Goal: Check status: Check status

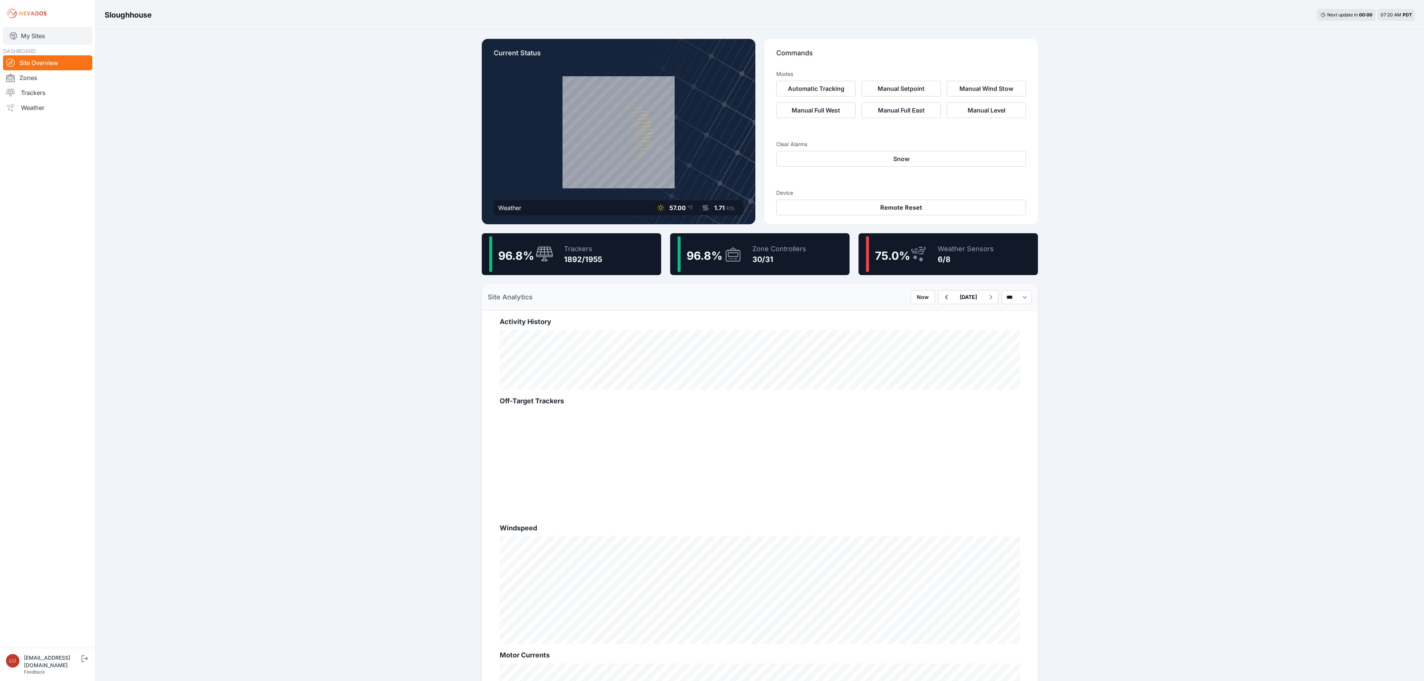
click at [43, 34] on link "My Sites" at bounding box center [47, 36] width 89 height 18
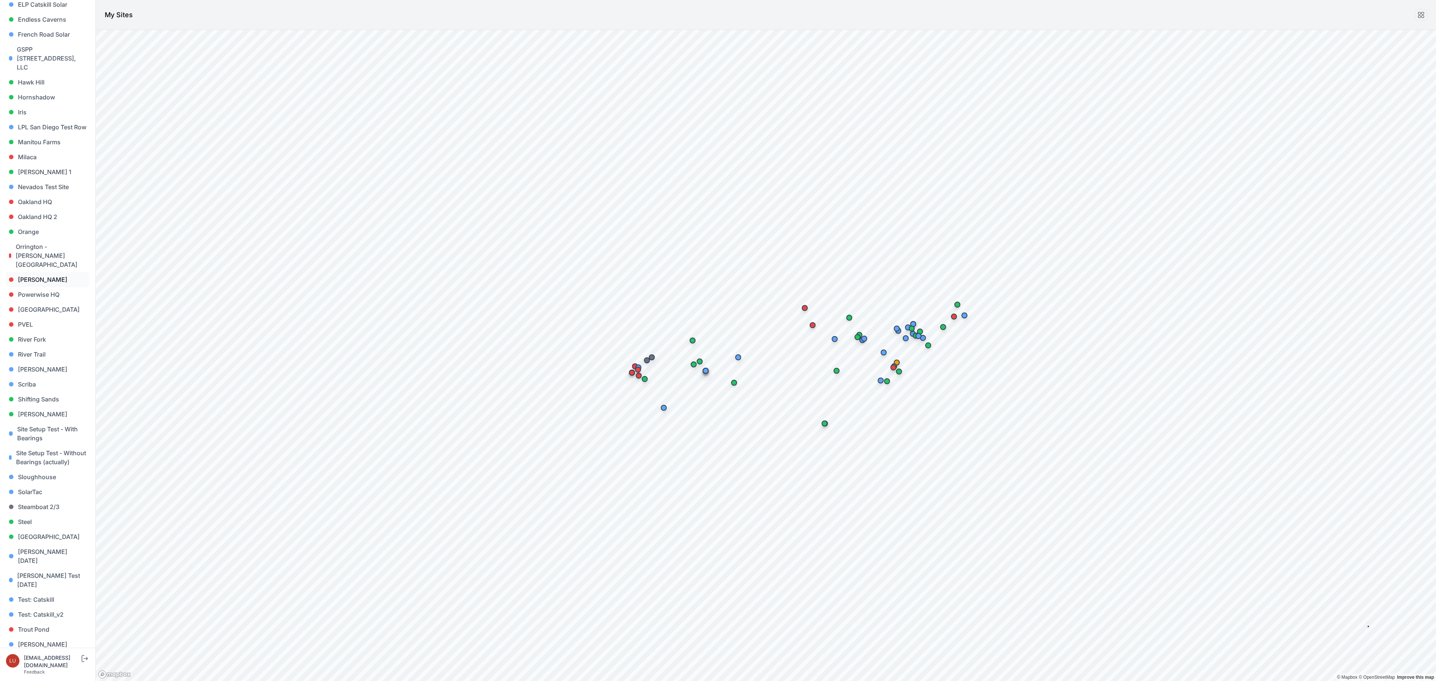
scroll to position [368, 0]
click at [24, 508] on link "Steel" at bounding box center [47, 515] width 83 height 15
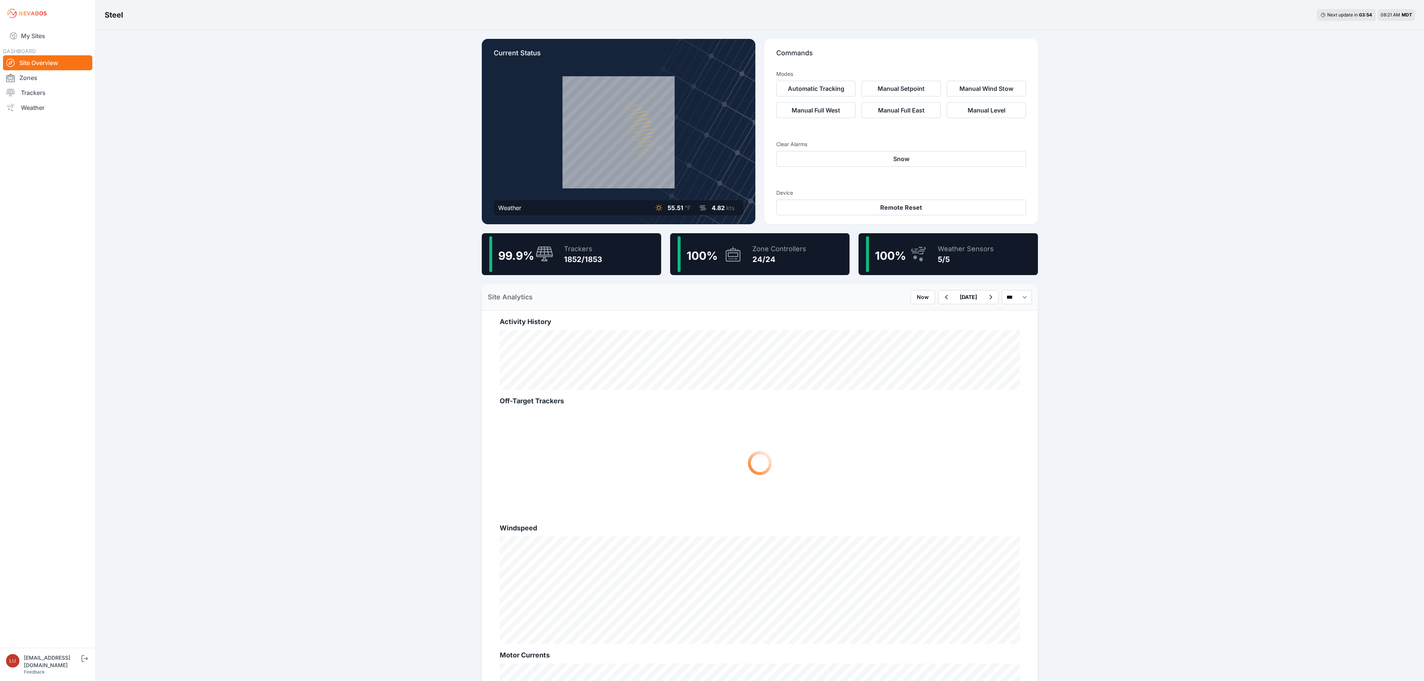
click at [606, 258] on div "99.9 % Trackers 1852/1853" at bounding box center [571, 254] width 179 height 42
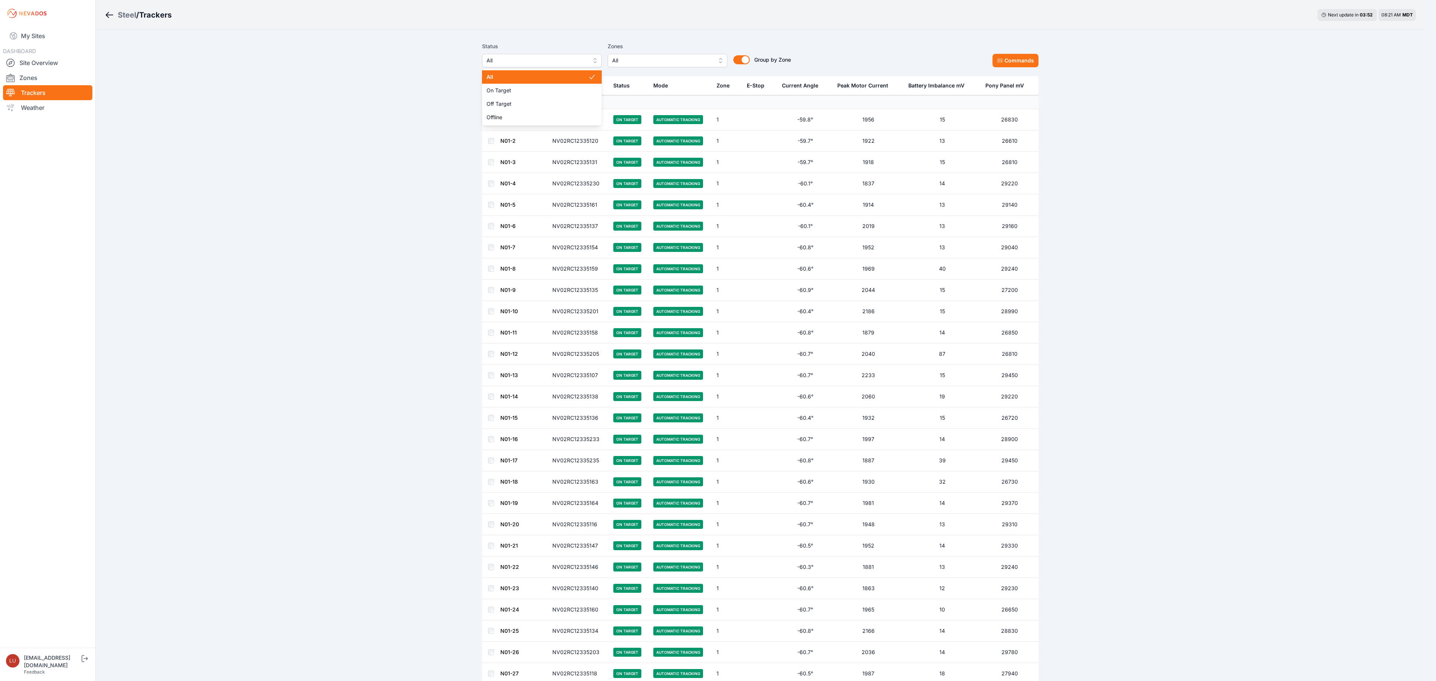
click at [546, 55] on button "All" at bounding box center [542, 60] width 120 height 13
click at [537, 117] on span "Offline" at bounding box center [537, 117] width 102 height 7
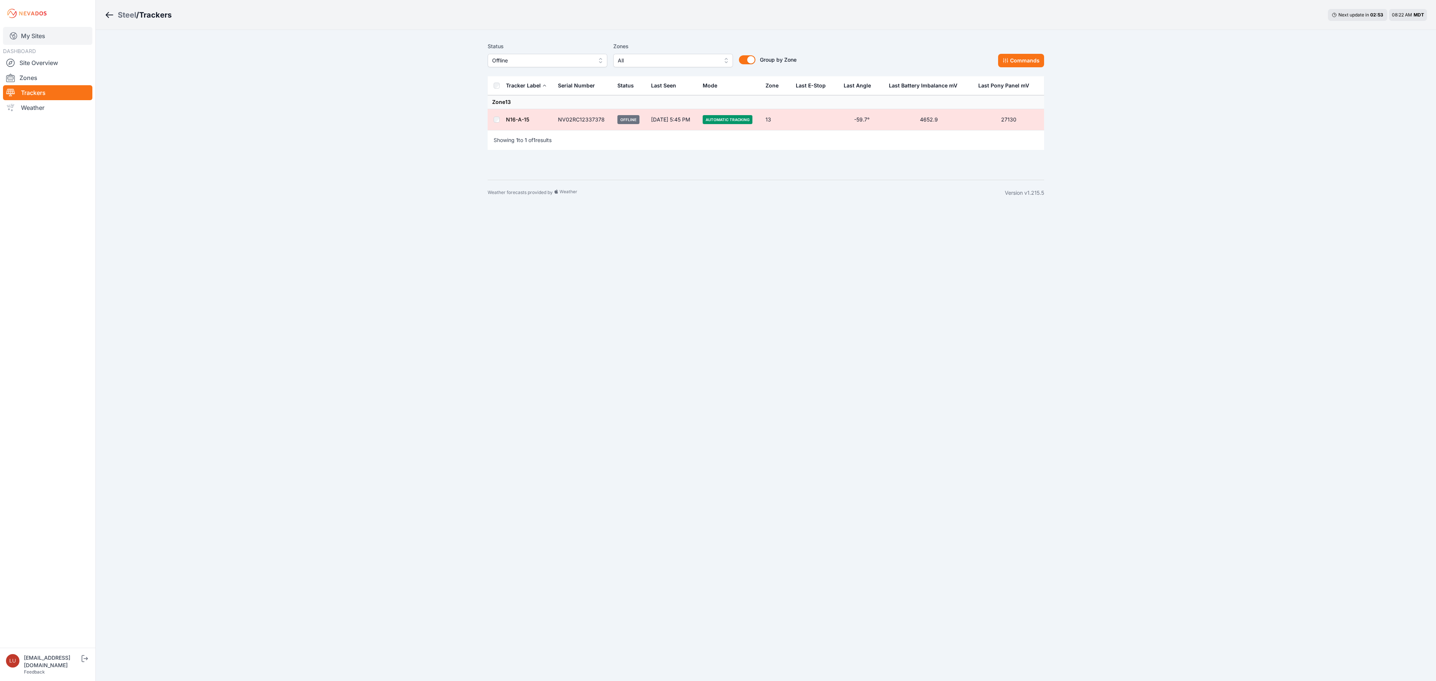
click at [25, 28] on link "My Sites" at bounding box center [47, 36] width 89 height 18
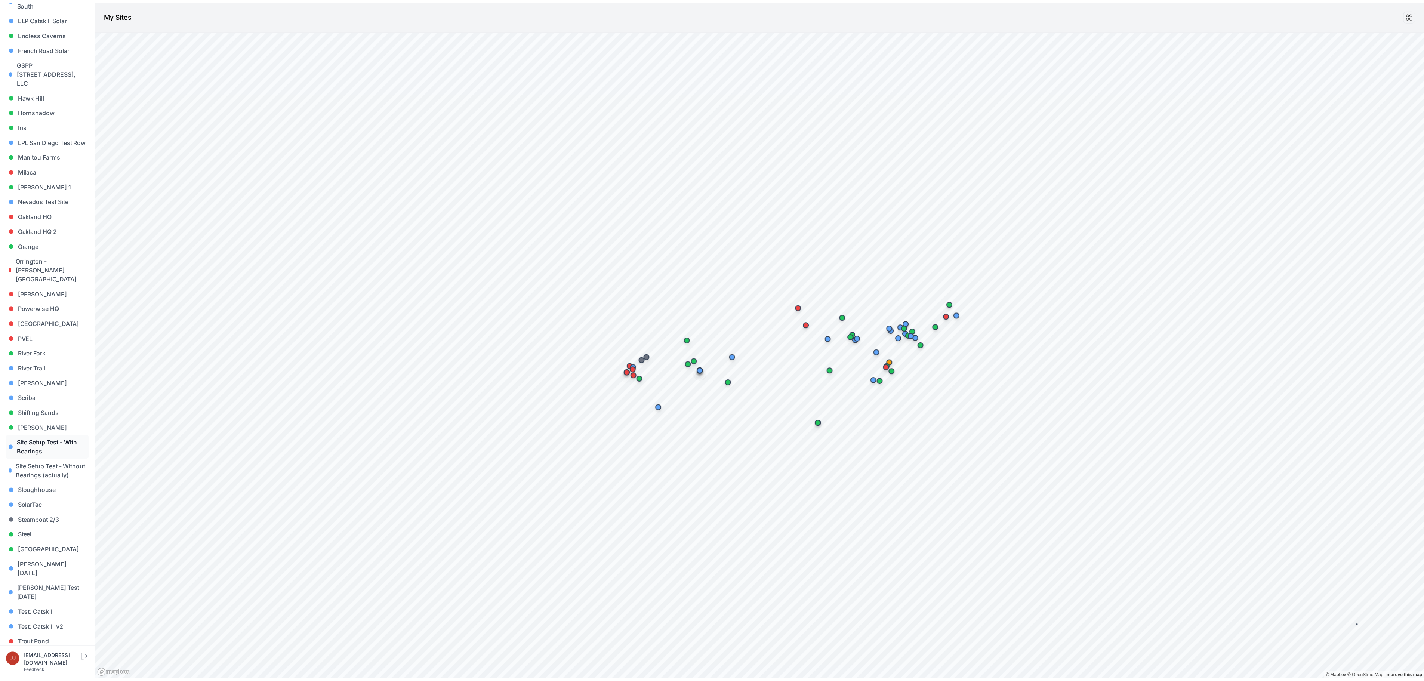
scroll to position [368, 0]
click at [40, 401] on link "[PERSON_NAME]" at bounding box center [47, 408] width 83 height 15
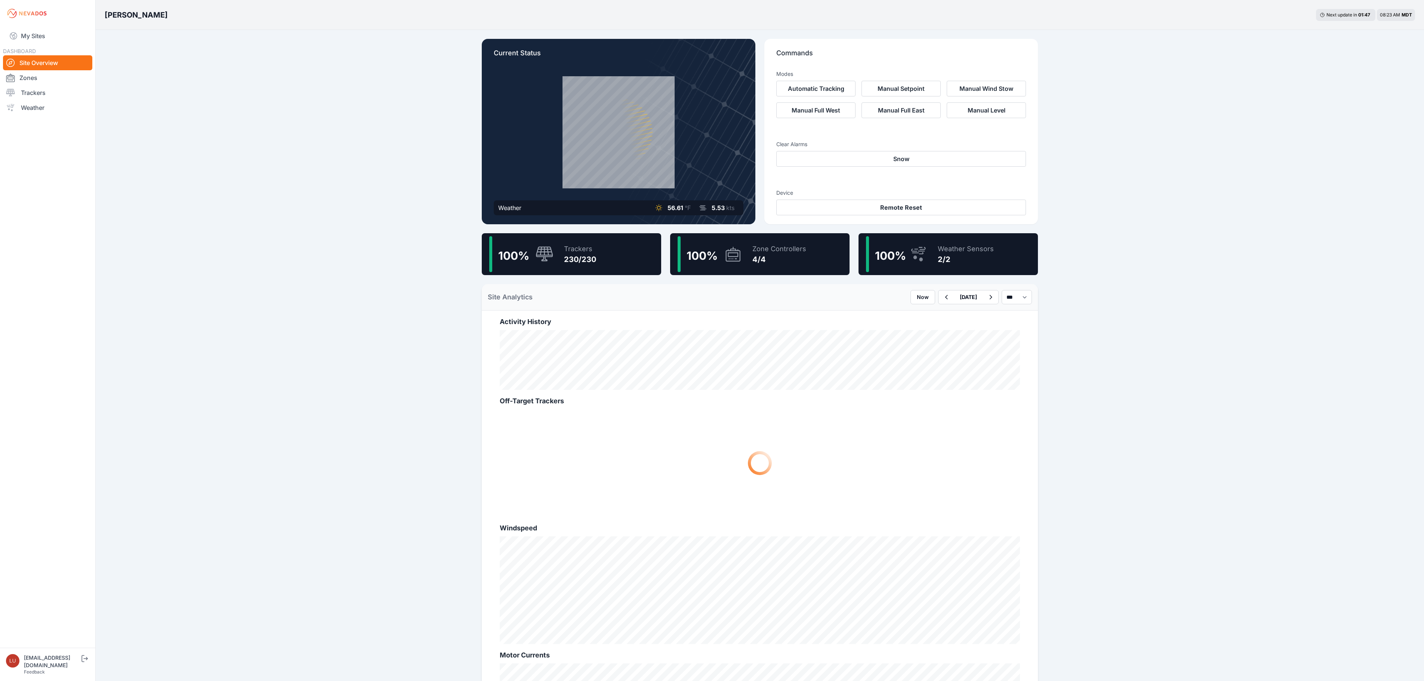
click at [565, 247] on div "Trackers" at bounding box center [580, 249] width 32 height 10
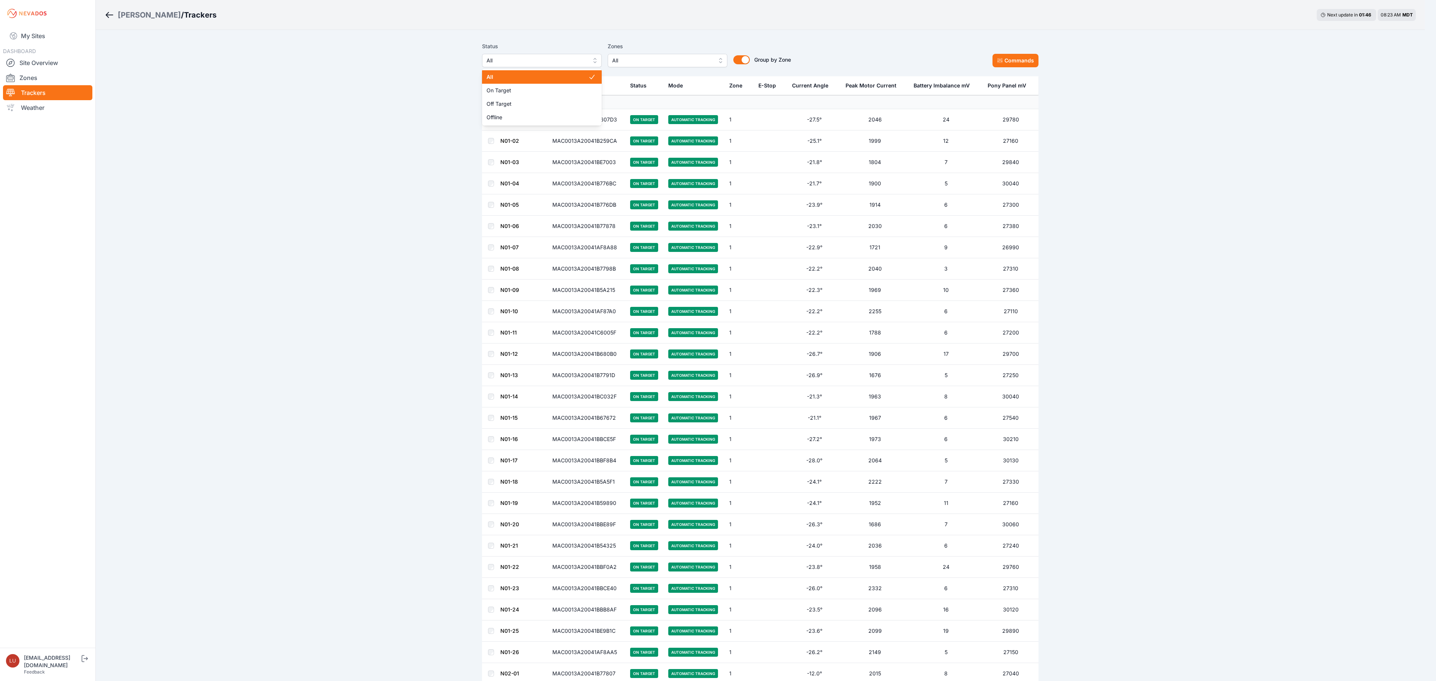
click at [550, 66] on button "All" at bounding box center [542, 60] width 120 height 13
click at [535, 104] on span "Off Target" at bounding box center [537, 103] width 102 height 7
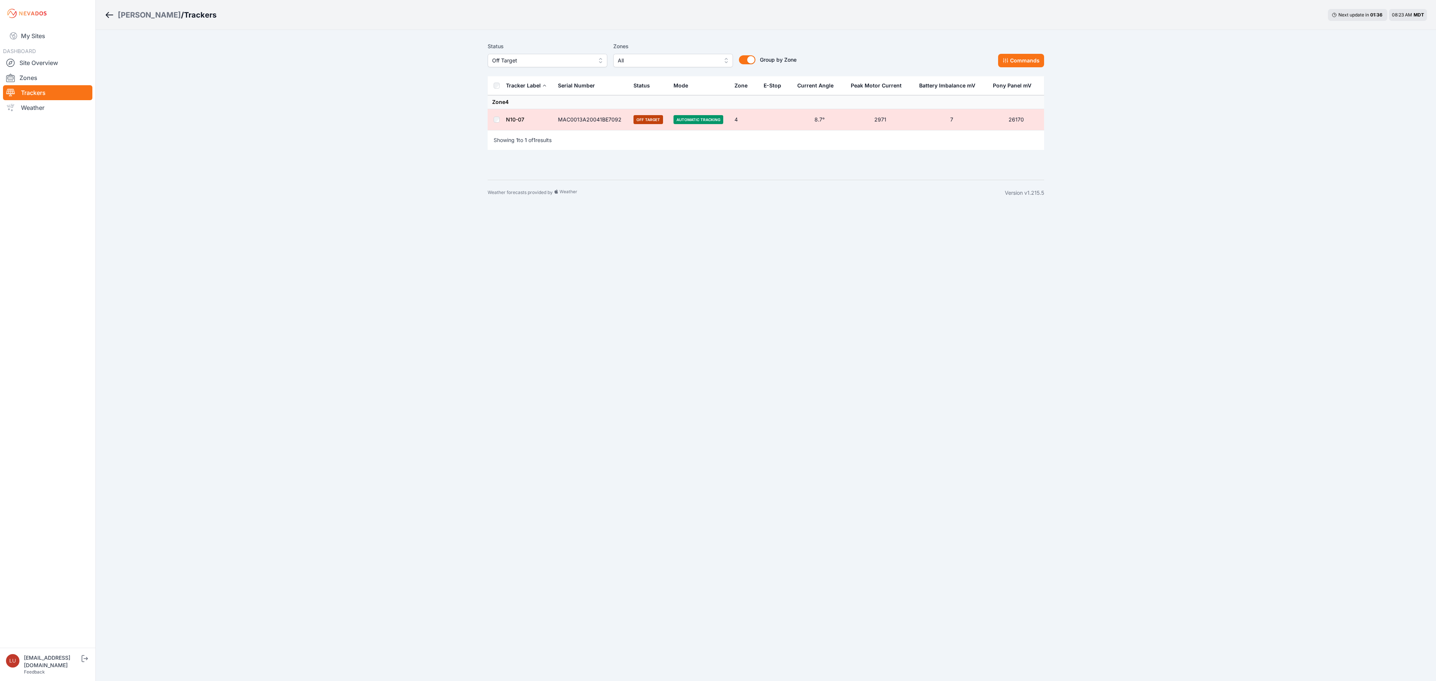
drag, startPoint x: 516, startPoint y: 118, endPoint x: 503, endPoint y: 117, distance: 12.8
click at [503, 117] on td at bounding box center [497, 119] width 18 height 21
click at [508, 117] on link "N10-07" at bounding box center [515, 119] width 18 height 6
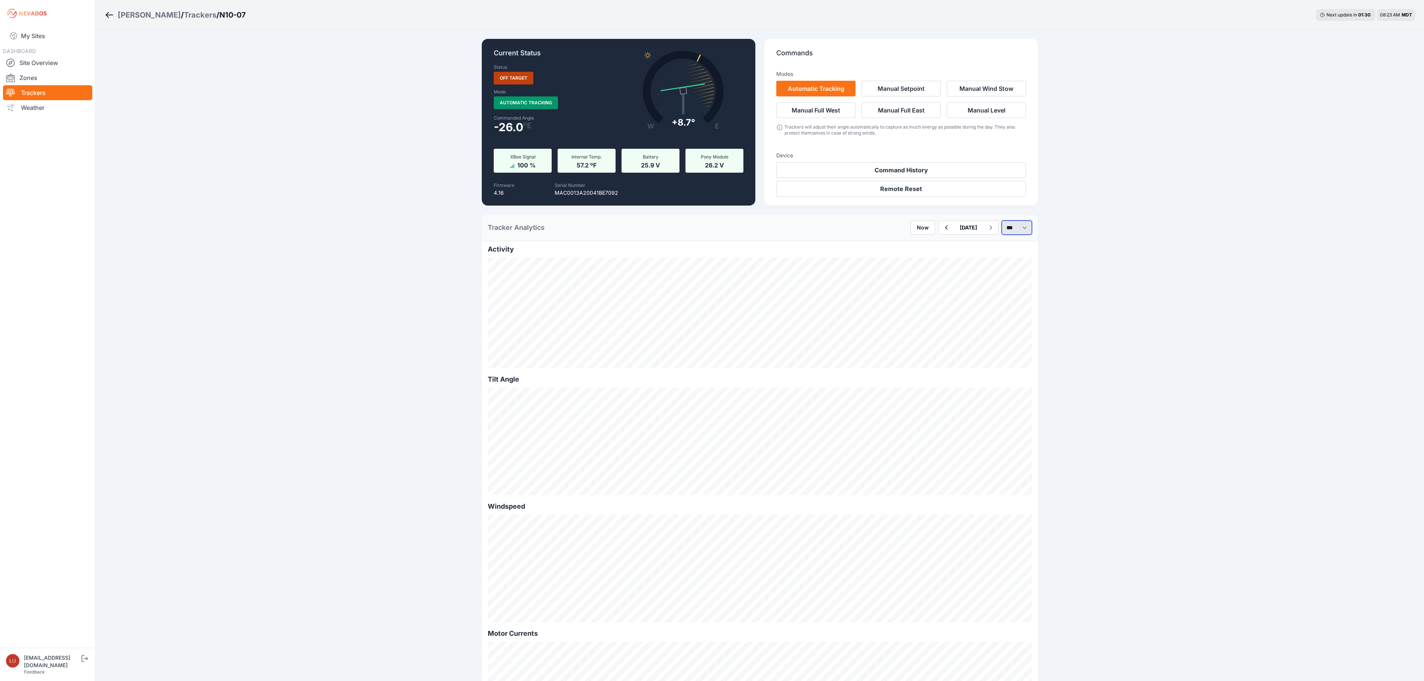
click at [1002, 225] on select "*** **** *****" at bounding box center [1017, 228] width 30 height 14
click at [1002, 221] on select "*** **** *****" at bounding box center [1017, 228] width 30 height 14
select select "******"
click at [917, 223] on button "button" at bounding box center [924, 227] width 15 height 13
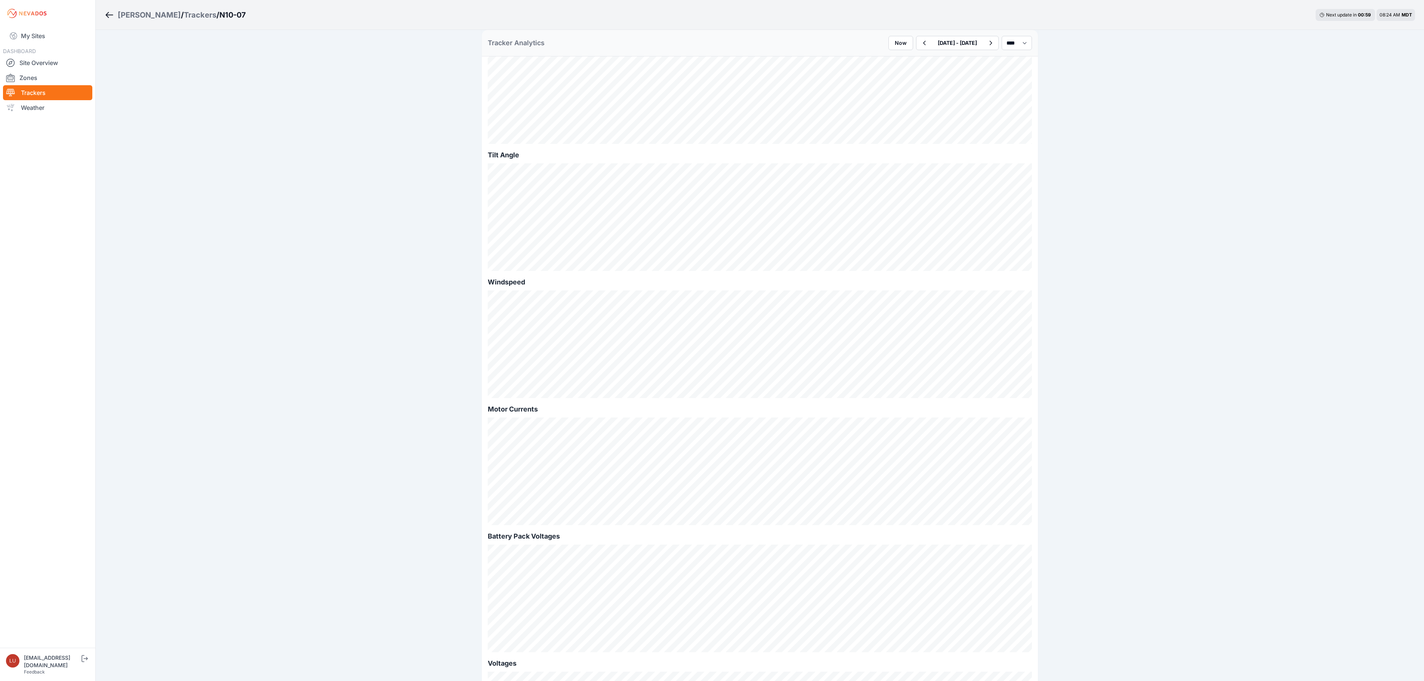
scroll to position [150, 0]
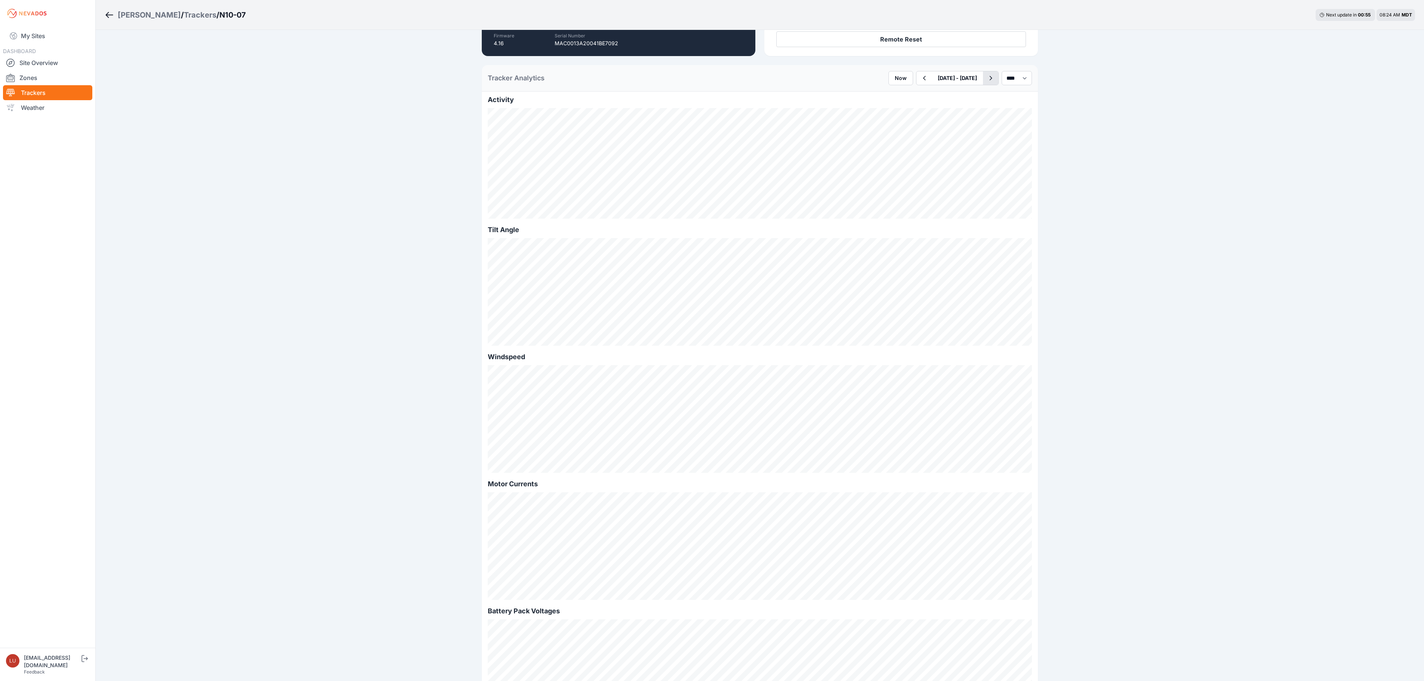
click at [986, 76] on icon "button" at bounding box center [990, 78] width 9 height 9
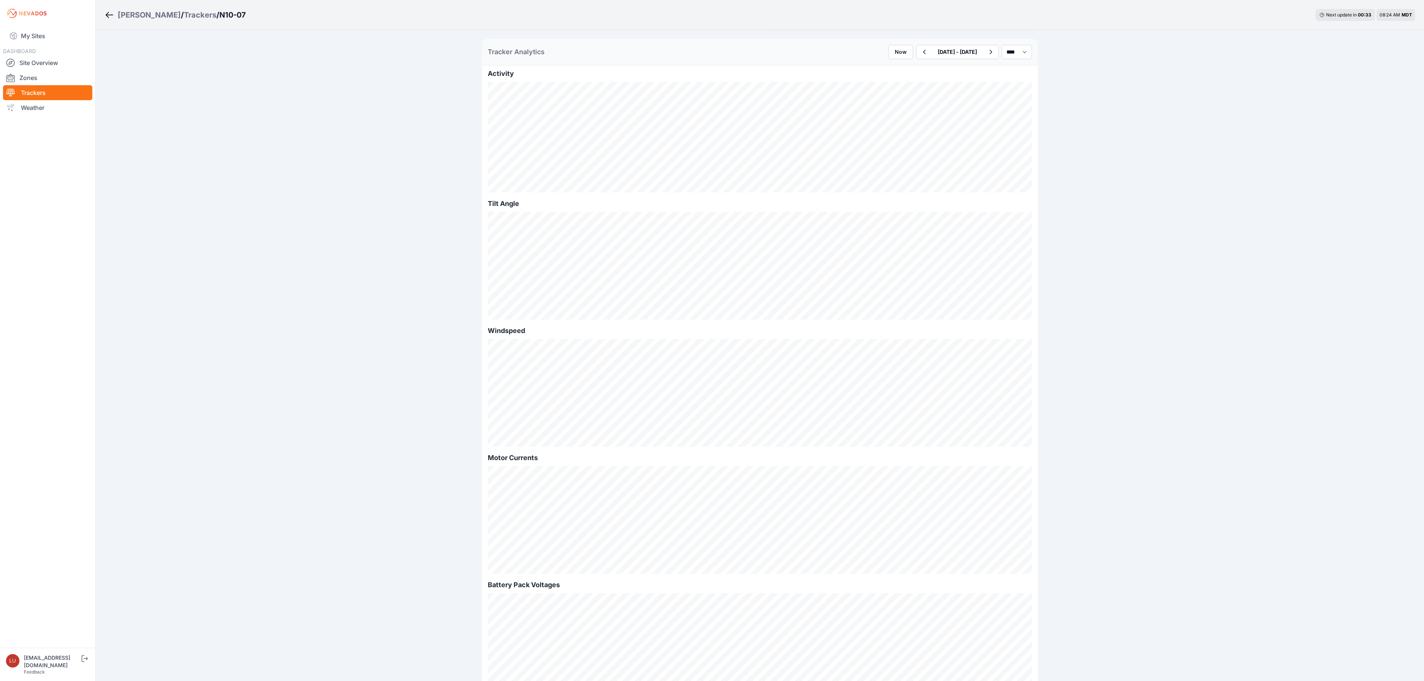
scroll to position [150, 0]
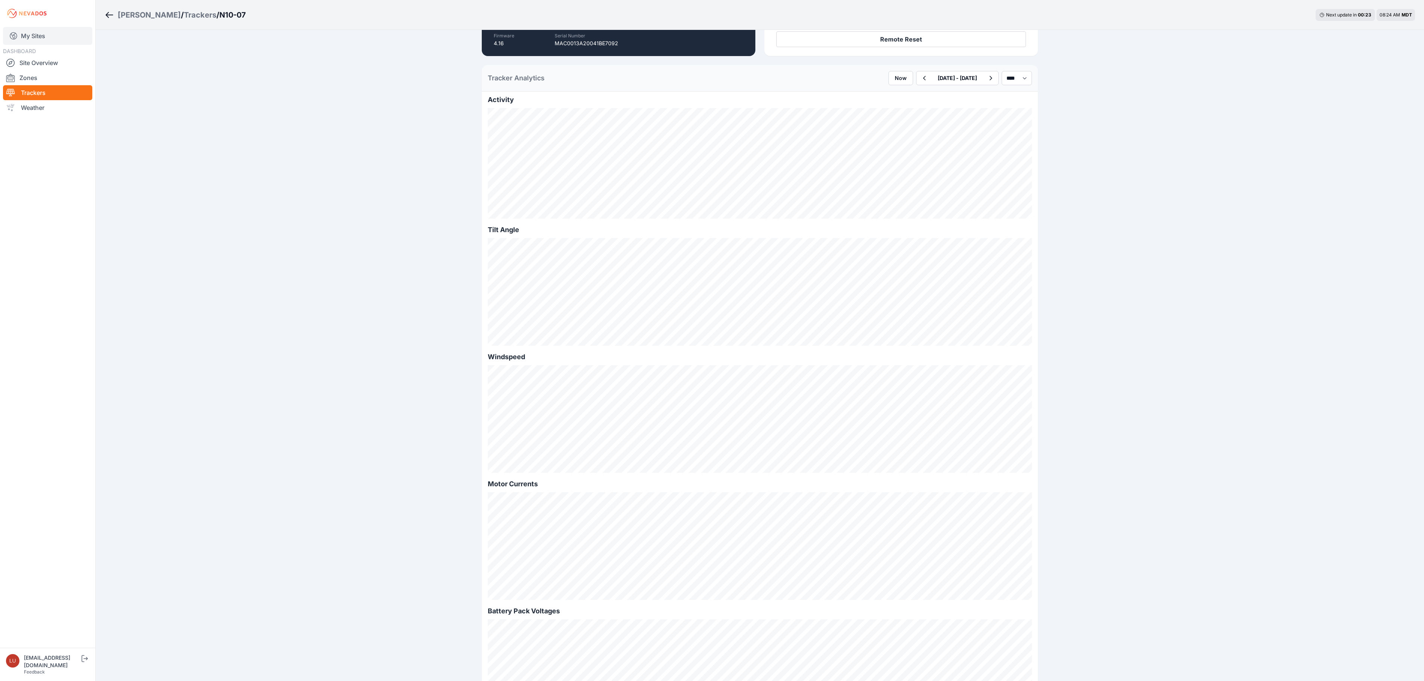
click at [31, 37] on link "My Sites" at bounding box center [47, 36] width 89 height 18
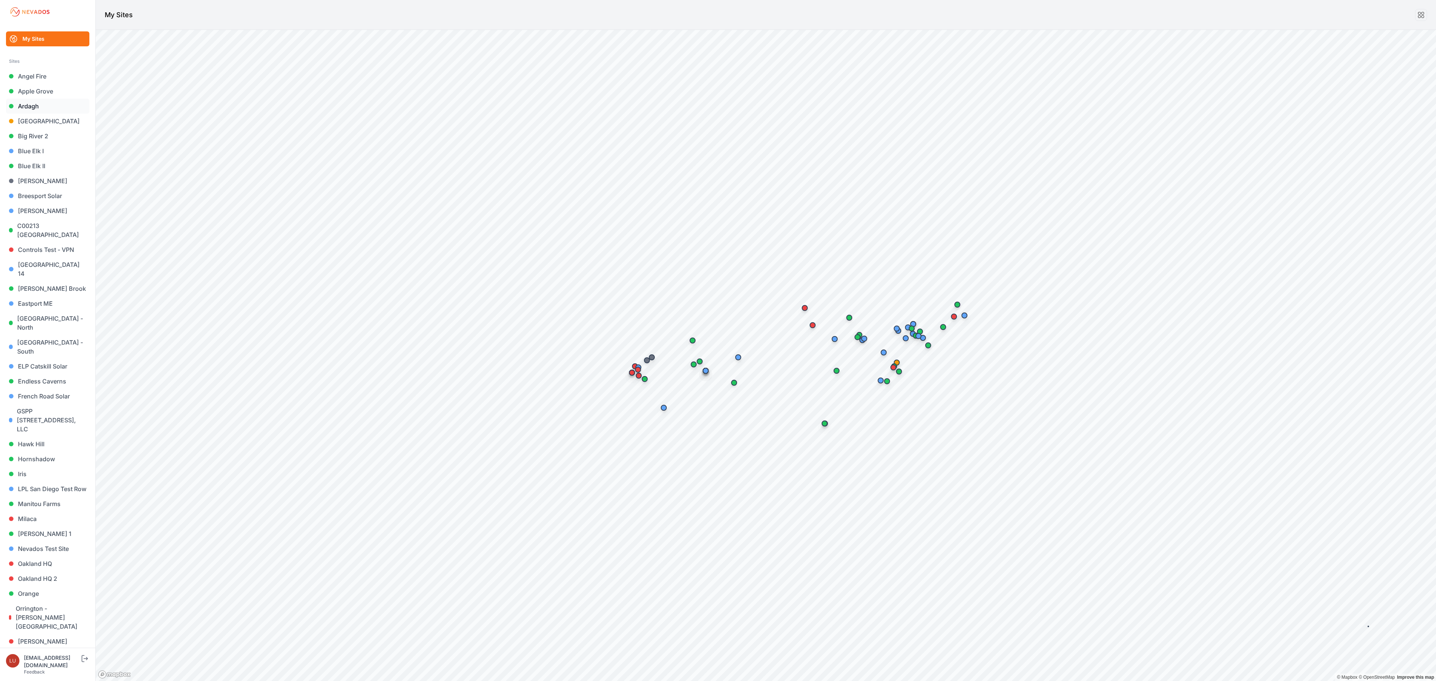
click at [26, 102] on link "Ardagh" at bounding box center [47, 106] width 83 height 15
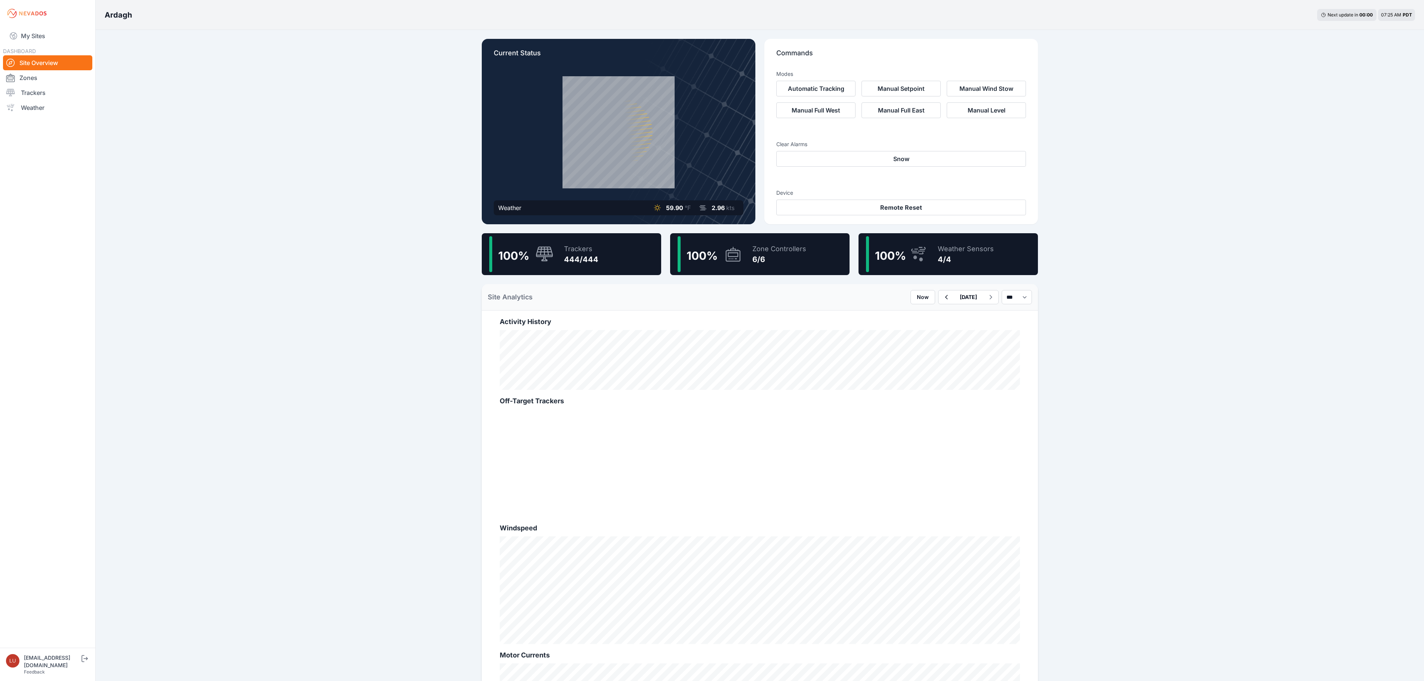
click at [571, 245] on div "Trackers" at bounding box center [581, 249] width 34 height 10
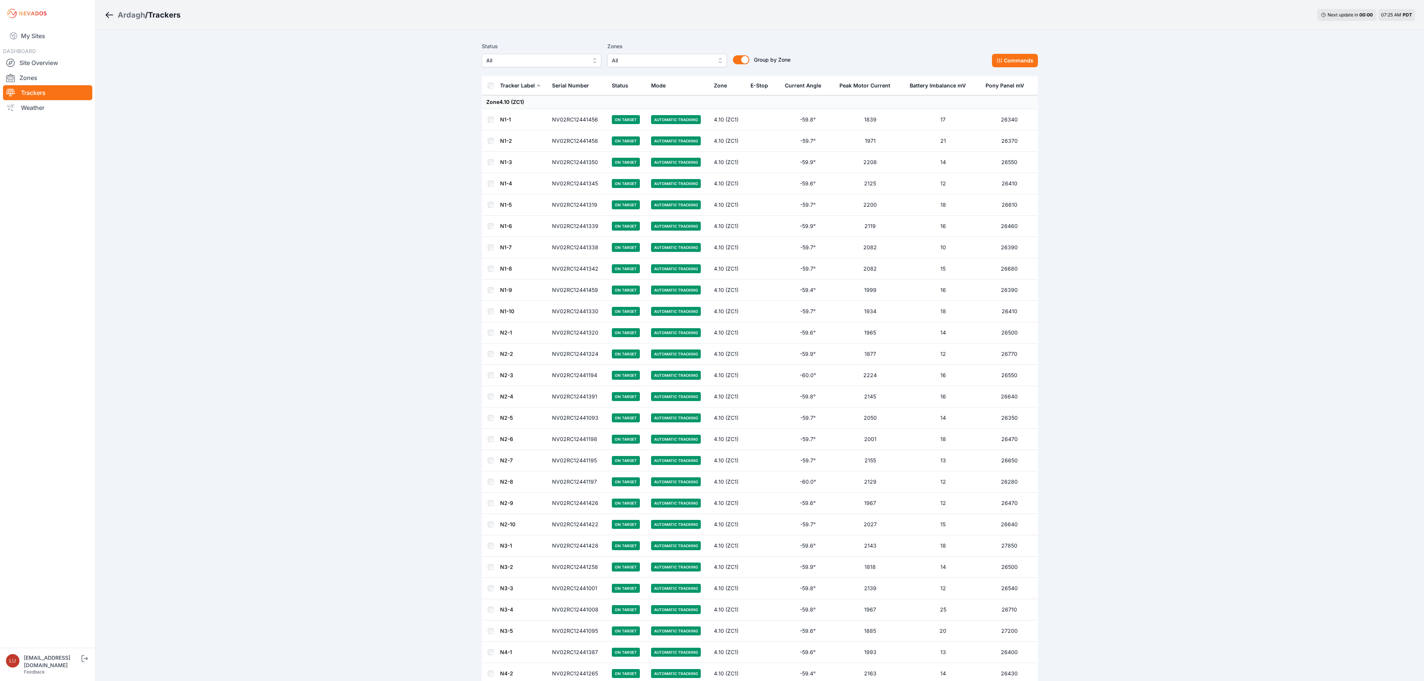
click at [525, 52] on div "Status All" at bounding box center [542, 54] width 120 height 25
click at [522, 63] on span "All" at bounding box center [542, 60] width 100 height 9
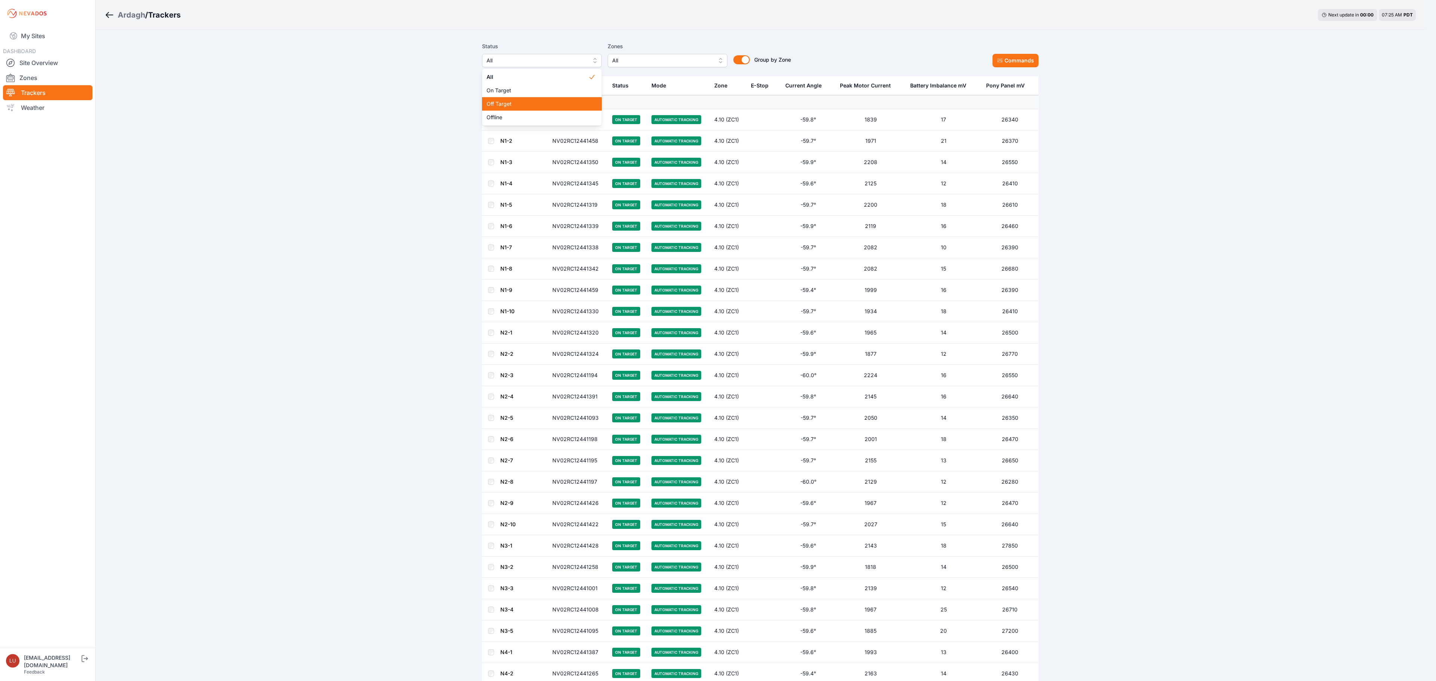
click at [518, 109] on div "Off Target" at bounding box center [542, 103] width 120 height 13
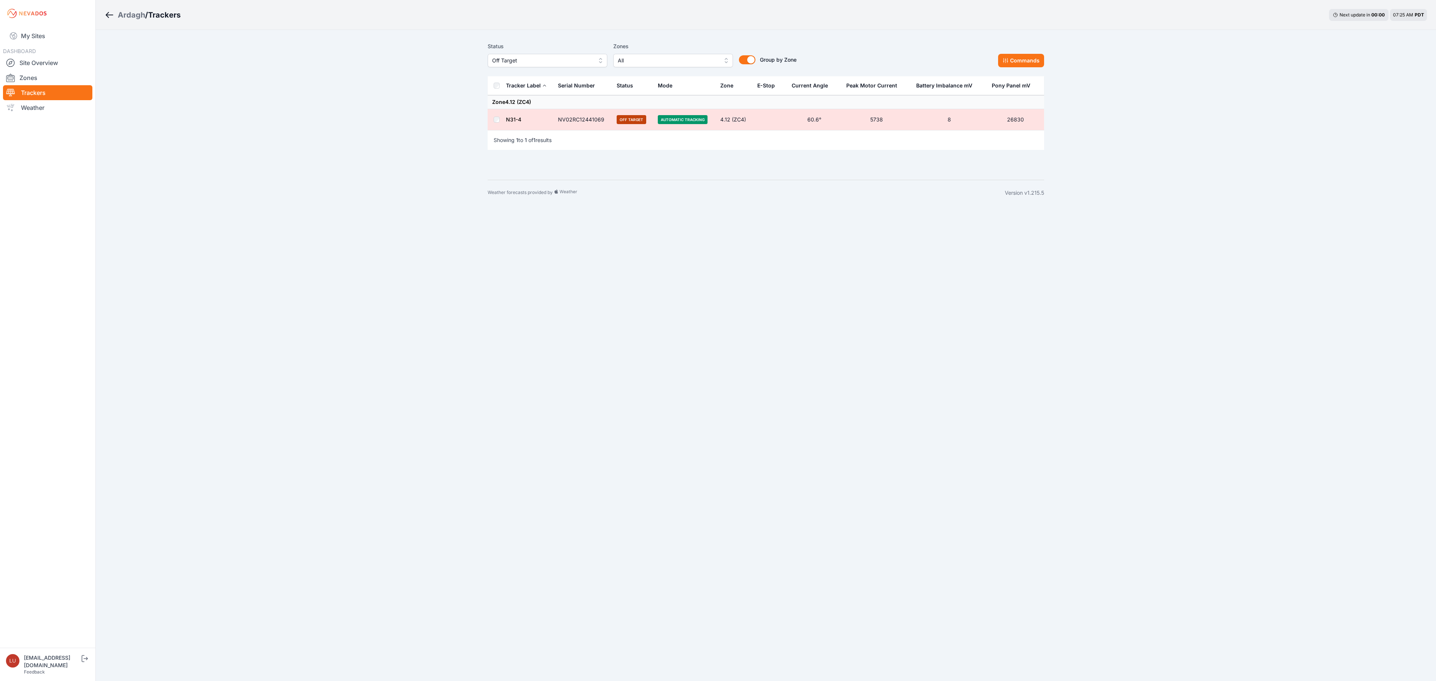
click at [517, 119] on link "N31-4" at bounding box center [513, 119] width 15 height 6
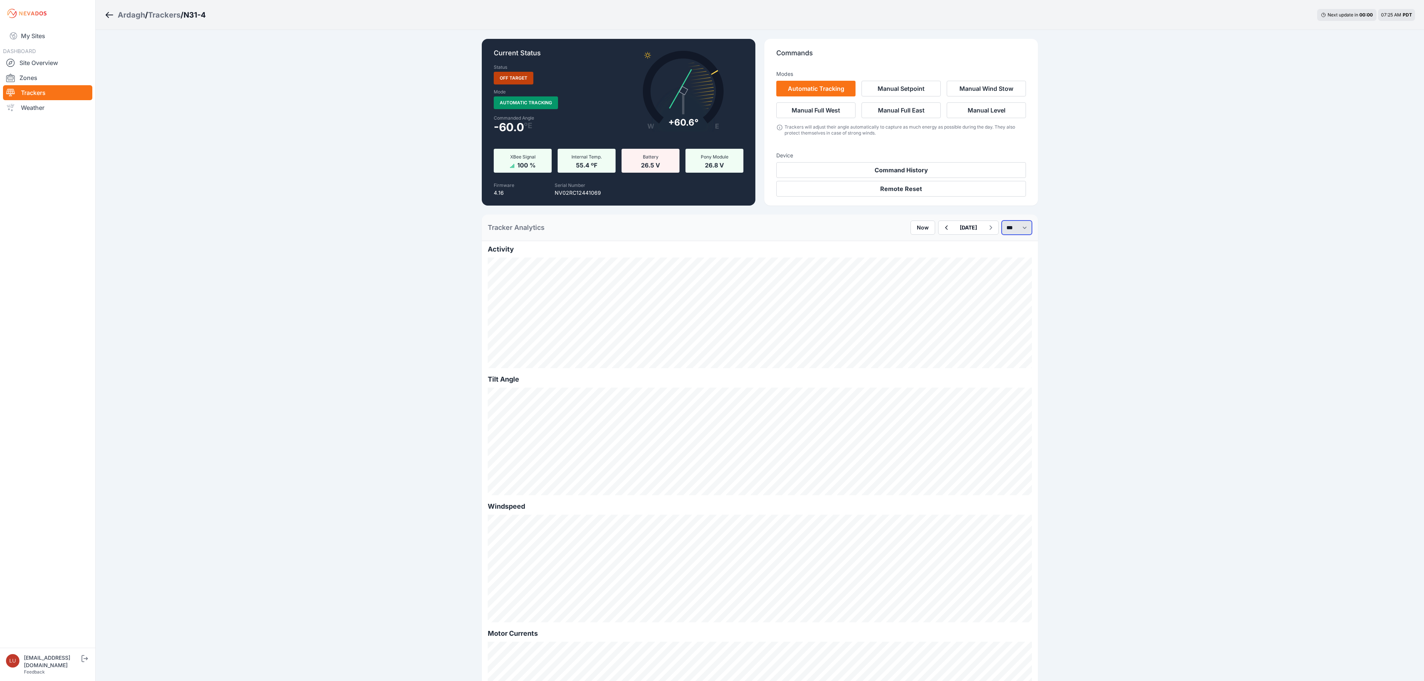
click at [1006, 223] on select "*** **** *****" at bounding box center [1017, 228] width 30 height 14
click at [1002, 221] on select "*** **** *****" at bounding box center [1017, 228] width 30 height 14
select select "******"
click at [920, 224] on icon "button" at bounding box center [924, 227] width 9 height 9
click at [986, 228] on icon "button" at bounding box center [990, 227] width 9 height 9
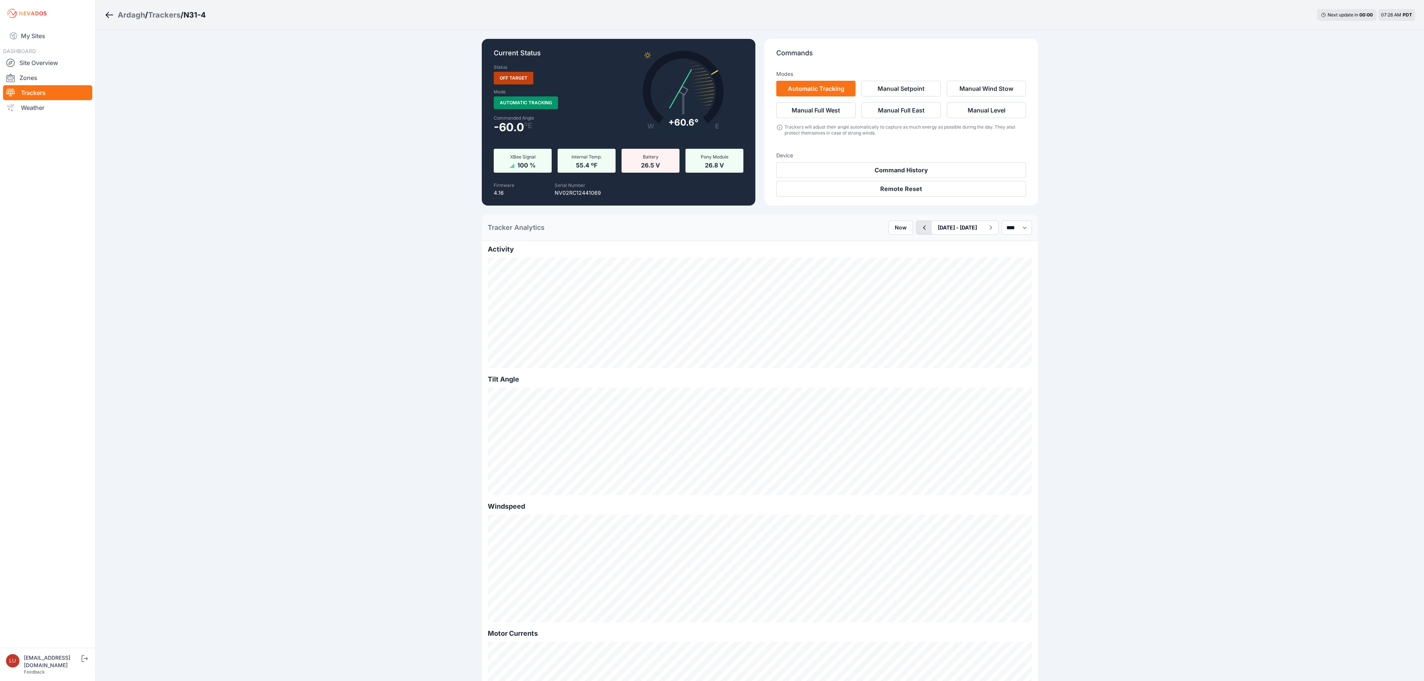
click at [920, 225] on icon "button" at bounding box center [924, 227] width 9 height 9
click at [52, 36] on link "My Sites" at bounding box center [47, 36] width 89 height 18
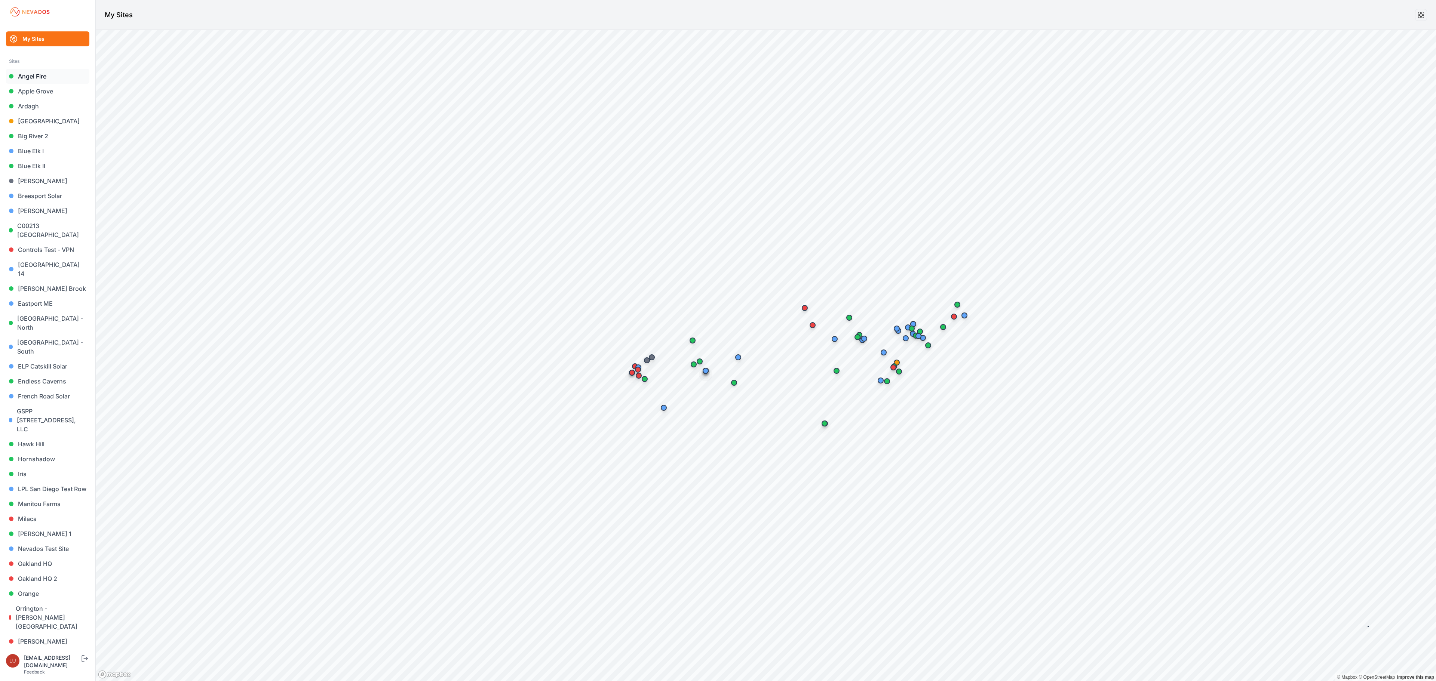
click at [37, 79] on link "Angel Fire" at bounding box center [47, 76] width 83 height 15
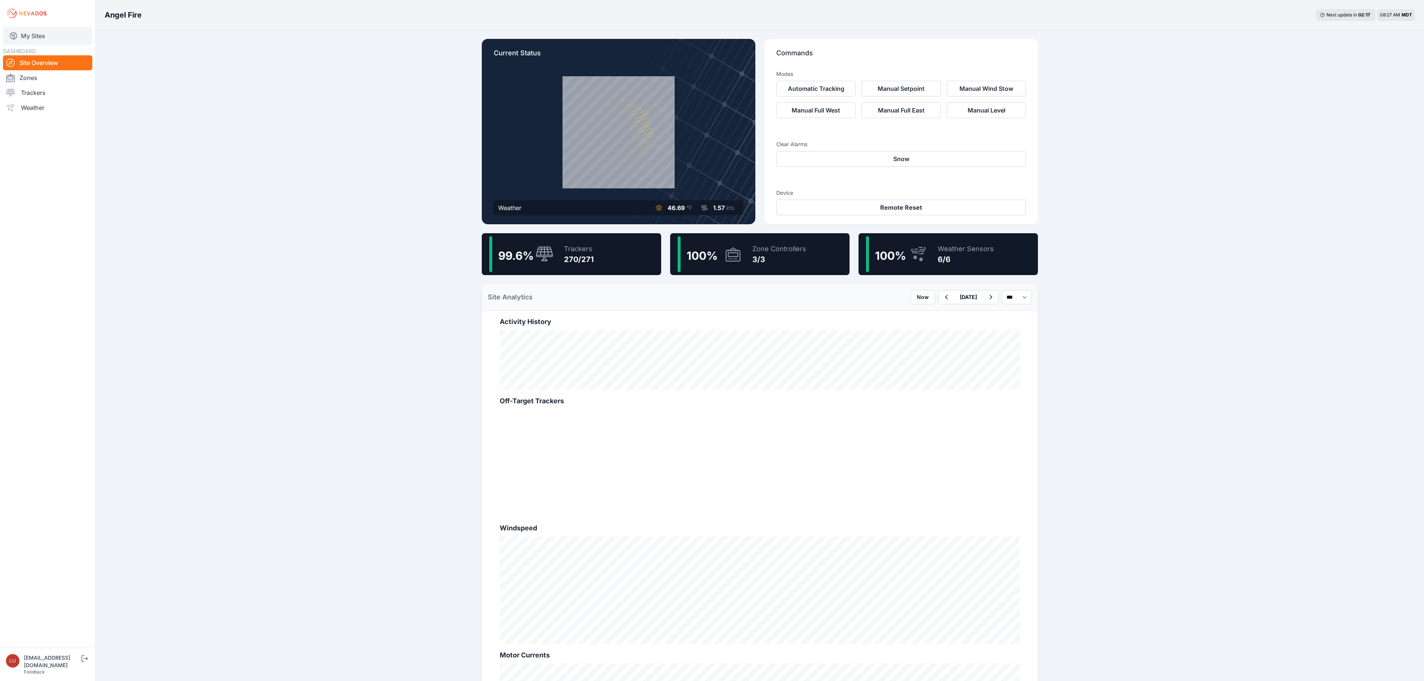
click at [25, 32] on link "My Sites" at bounding box center [47, 36] width 89 height 18
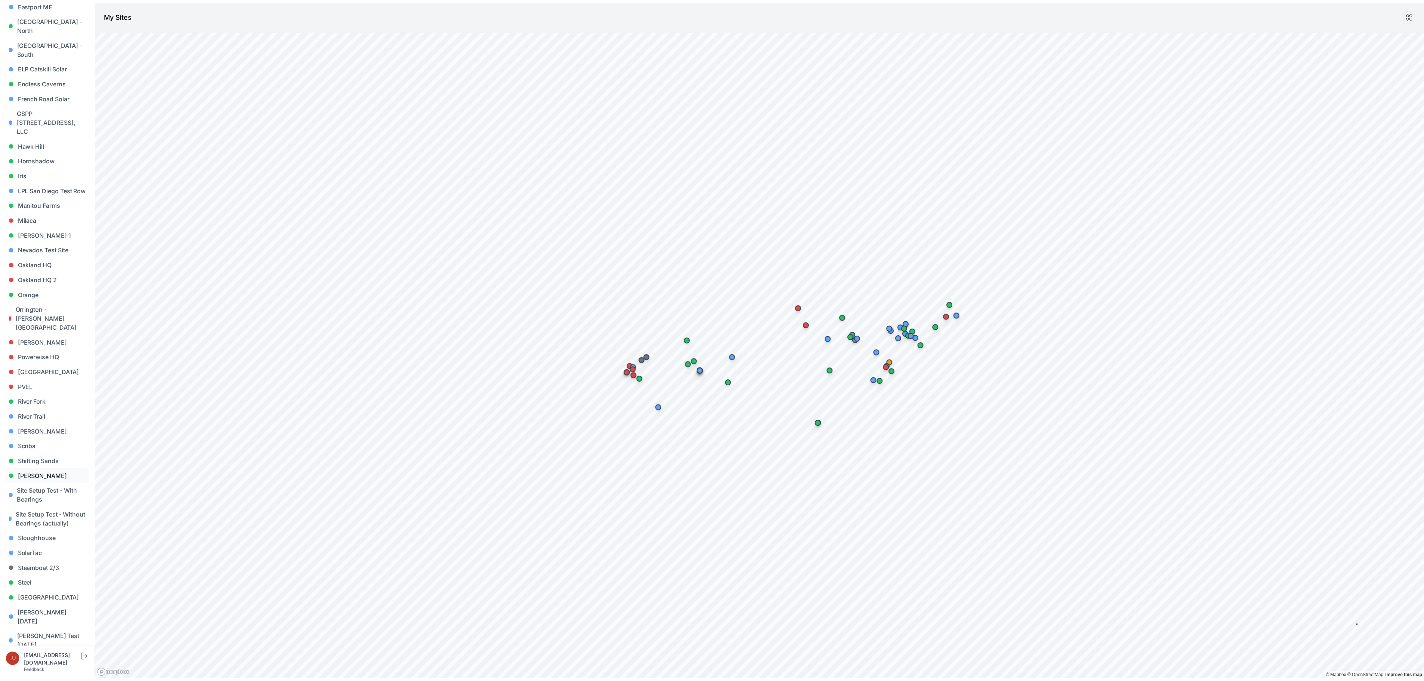
scroll to position [368, 0]
click at [16, 464] on link "Sloughhouse" at bounding box center [47, 471] width 83 height 15
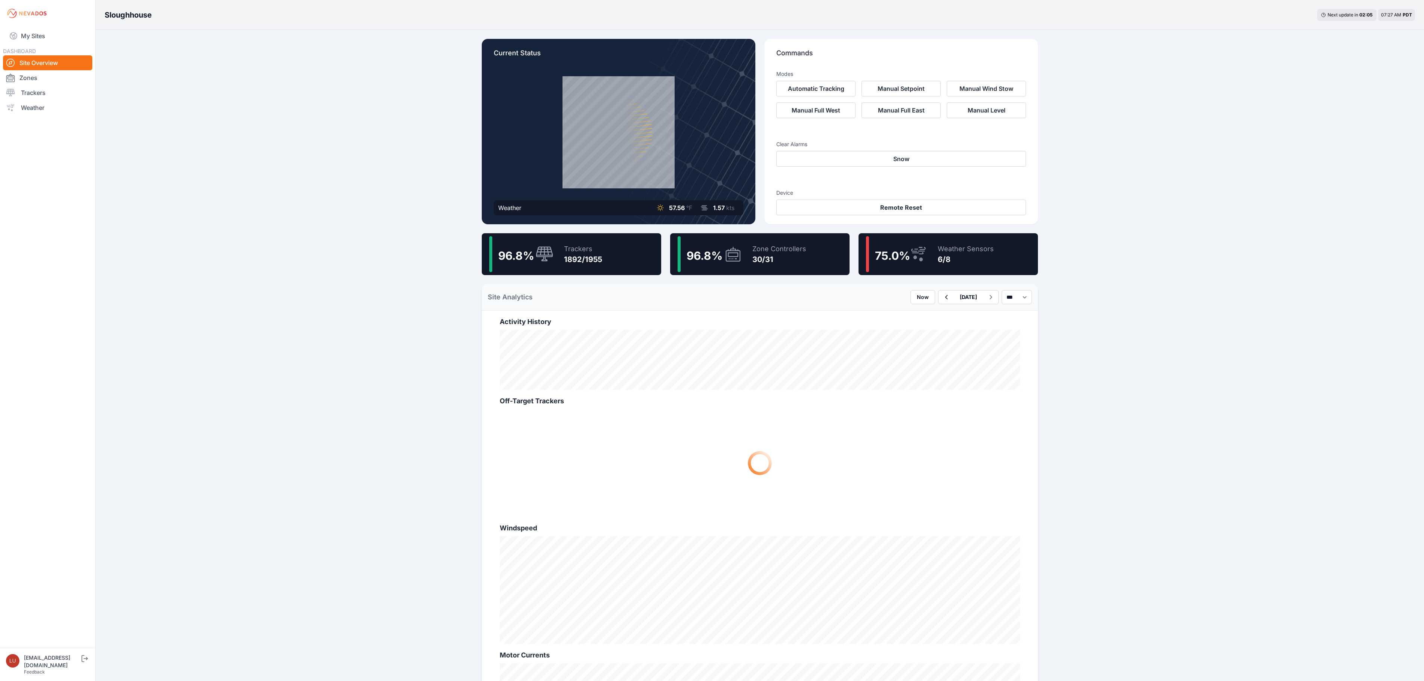
click at [594, 264] on div "1892/1955" at bounding box center [583, 259] width 38 height 10
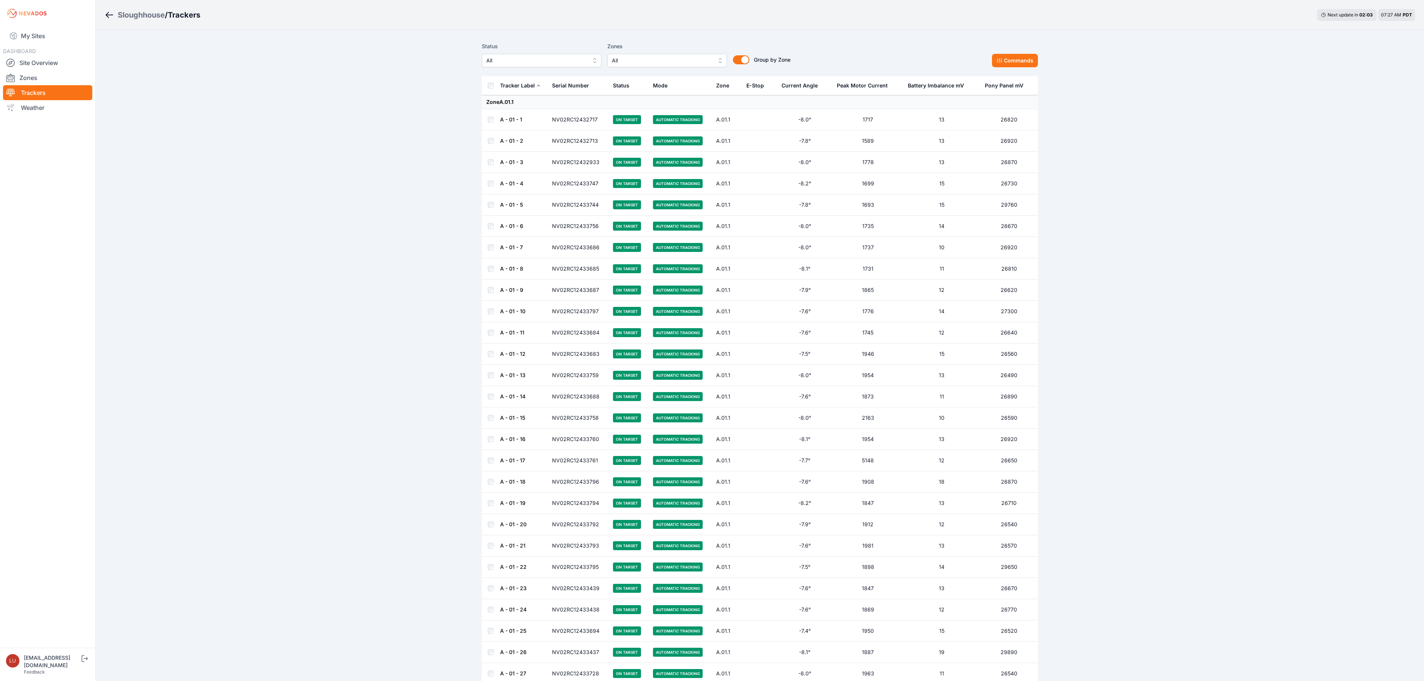
click at [569, 64] on span "All" at bounding box center [536, 60] width 100 height 9
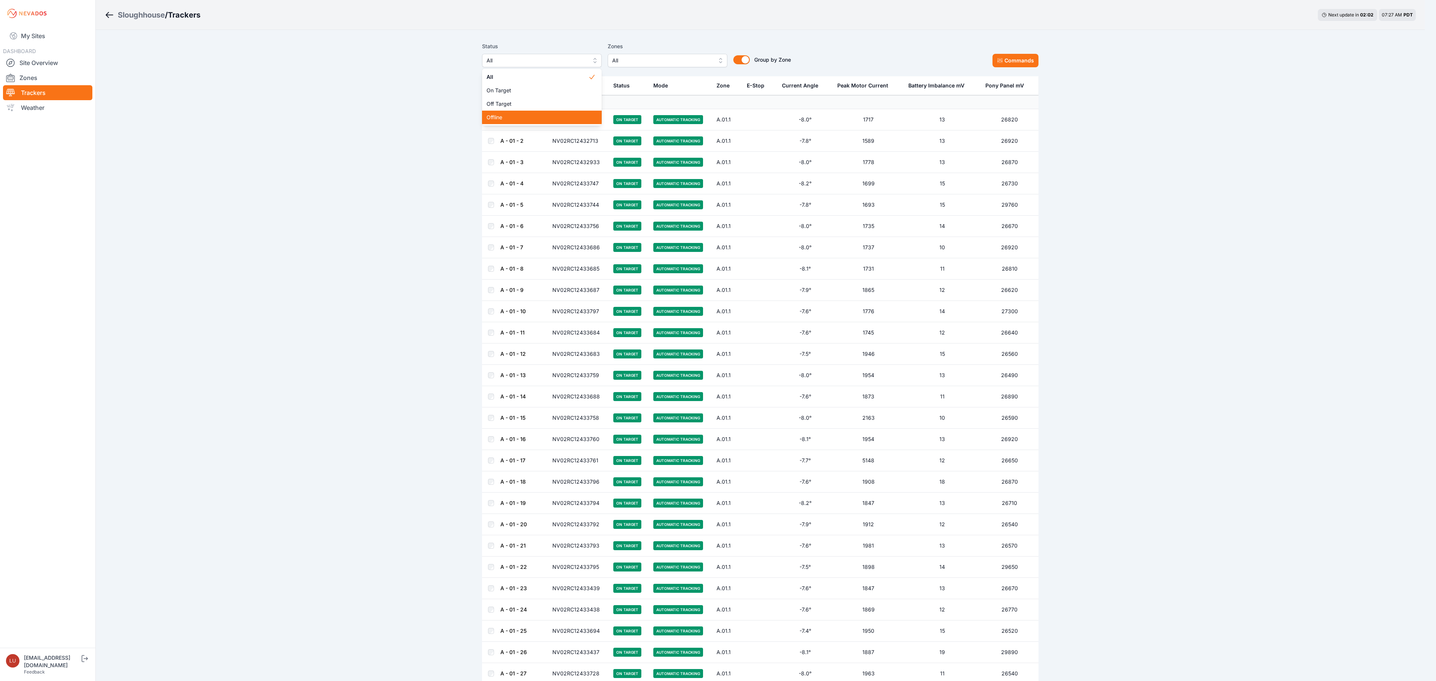
click at [546, 116] on span "Offline" at bounding box center [537, 117] width 102 height 7
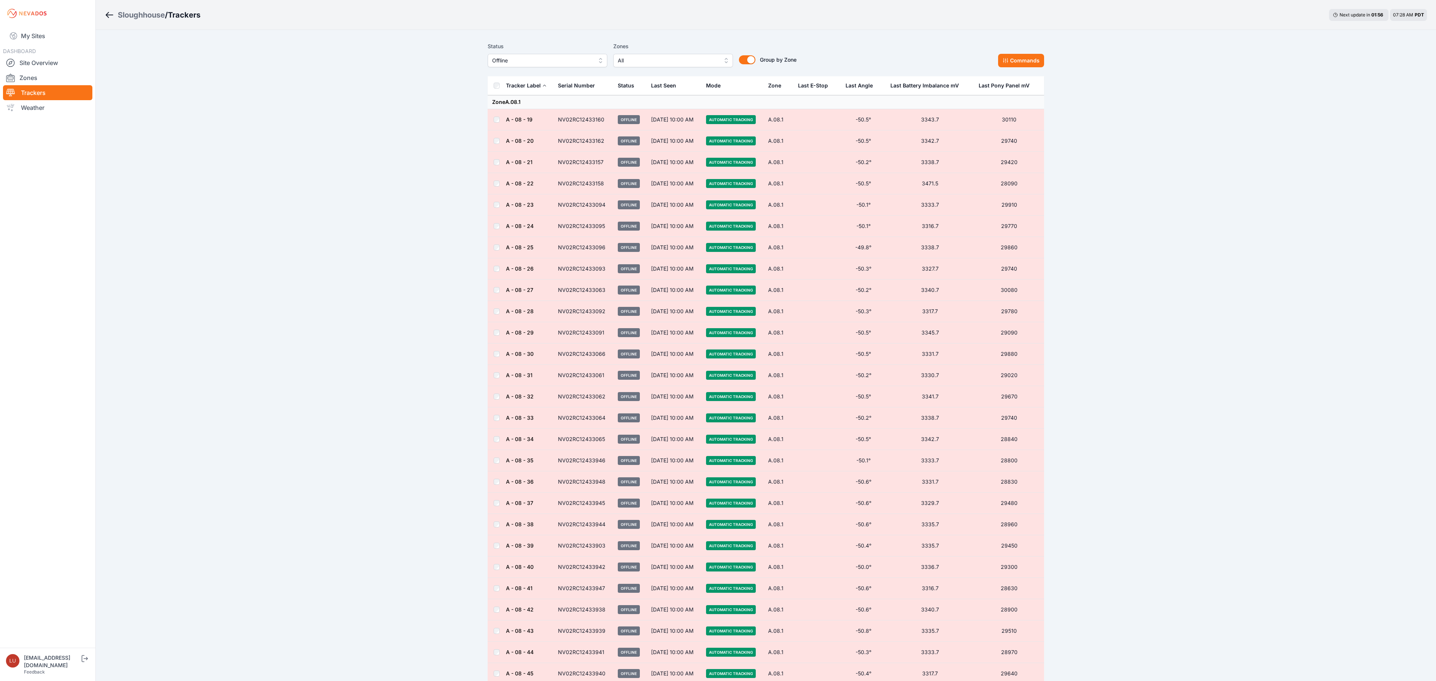
click at [562, 62] on span "Offline" at bounding box center [542, 60] width 100 height 9
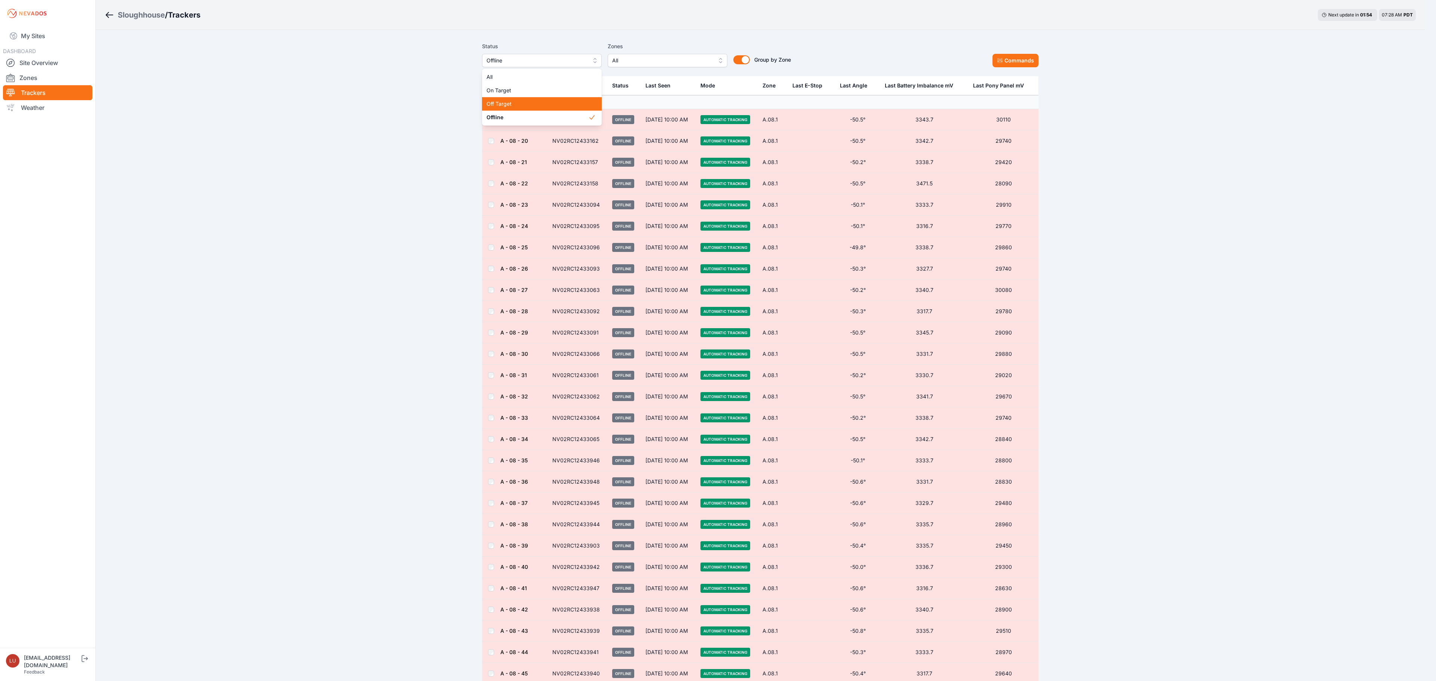
click at [535, 101] on span "Off Target" at bounding box center [537, 103] width 102 height 7
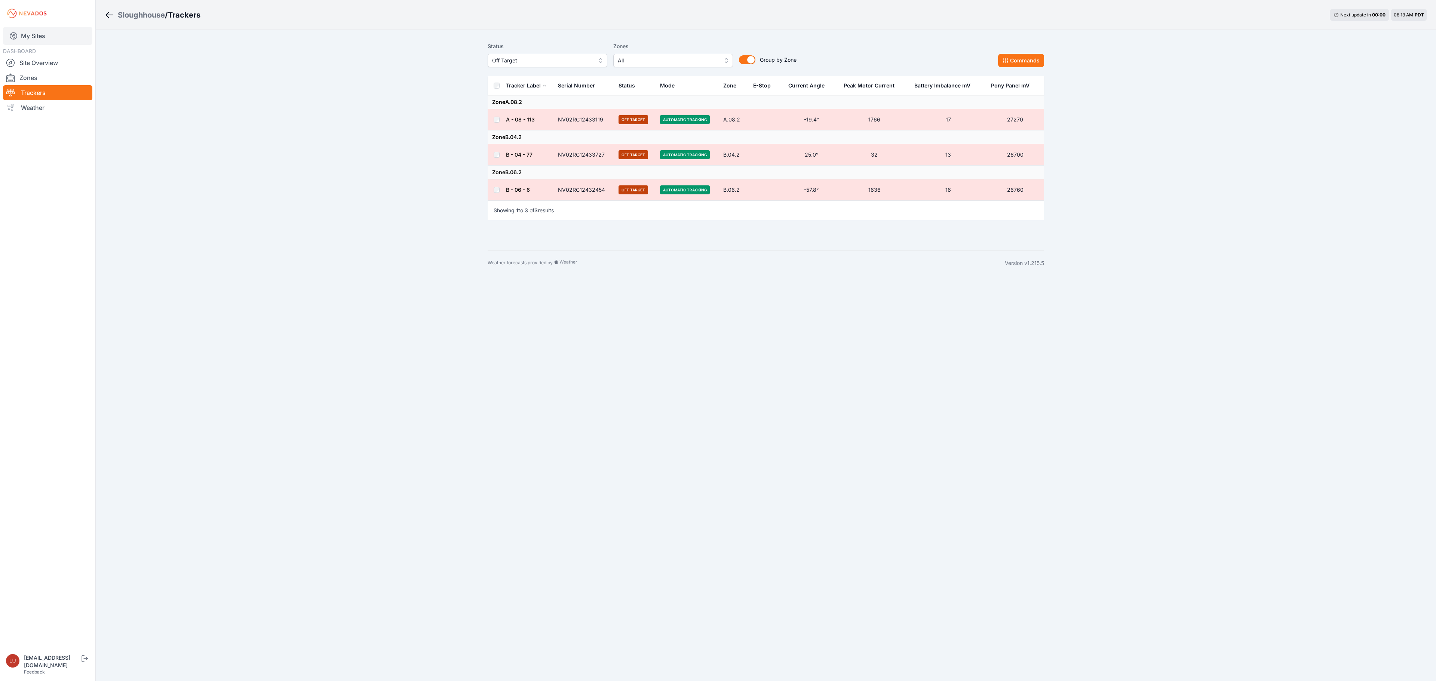
click at [63, 30] on link "My Sites" at bounding box center [47, 36] width 89 height 18
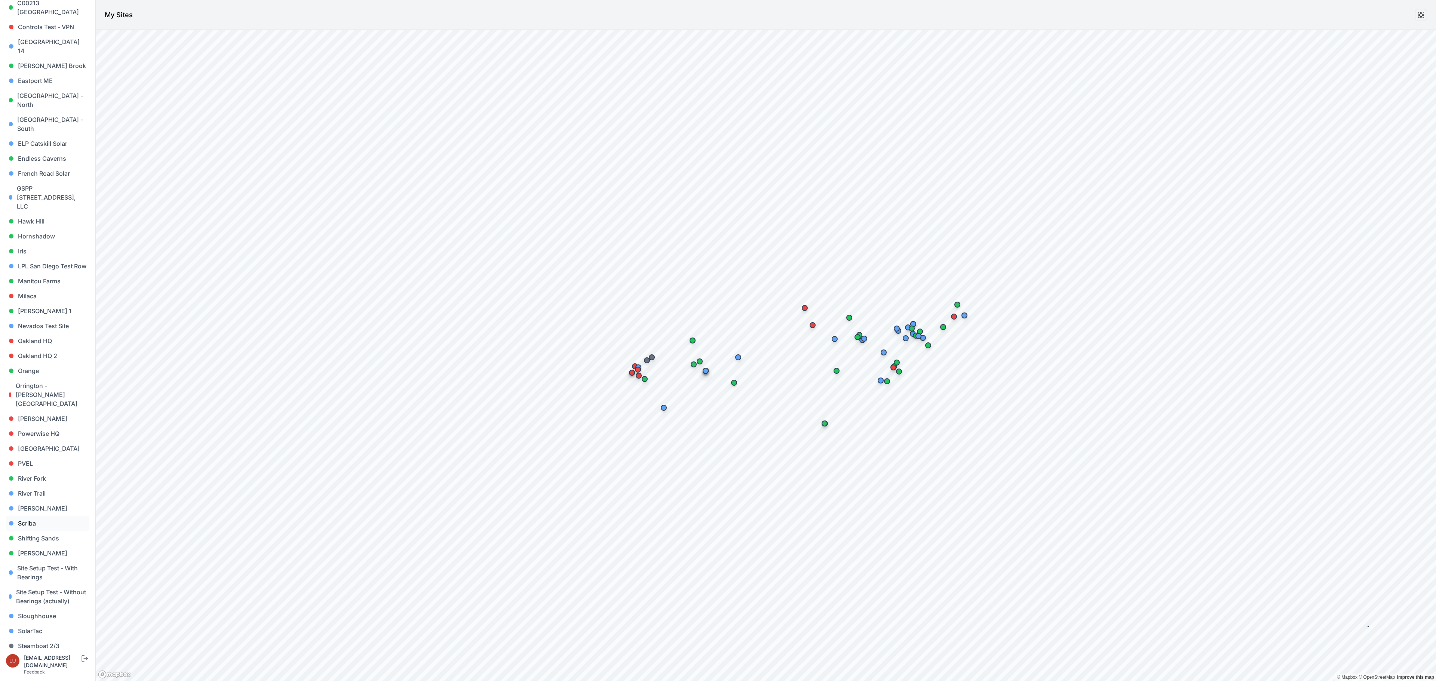
scroll to position [224, 0]
click at [35, 544] on link "[PERSON_NAME]" at bounding box center [47, 551] width 83 height 15
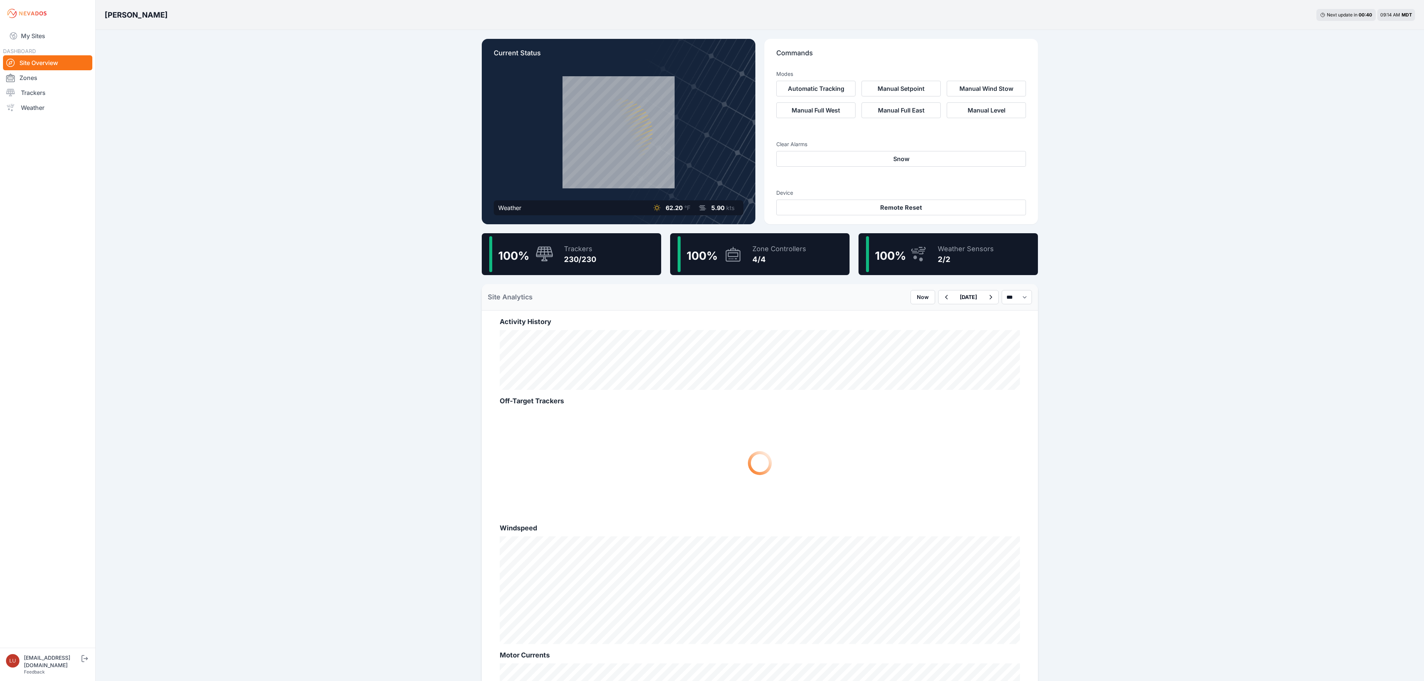
click at [547, 258] on icon at bounding box center [545, 254] width 18 height 16
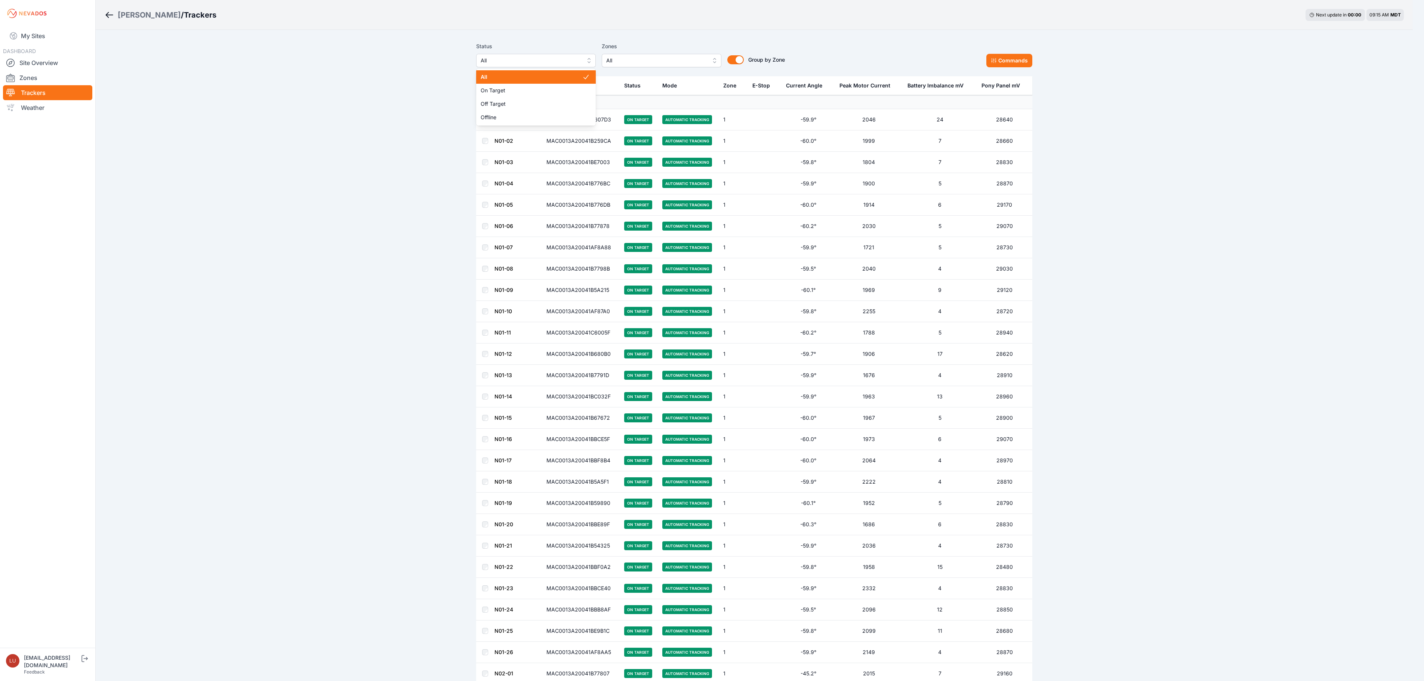
click at [567, 61] on span "All" at bounding box center [531, 60] width 100 height 9
click at [550, 103] on span "Off Target" at bounding box center [537, 103] width 102 height 7
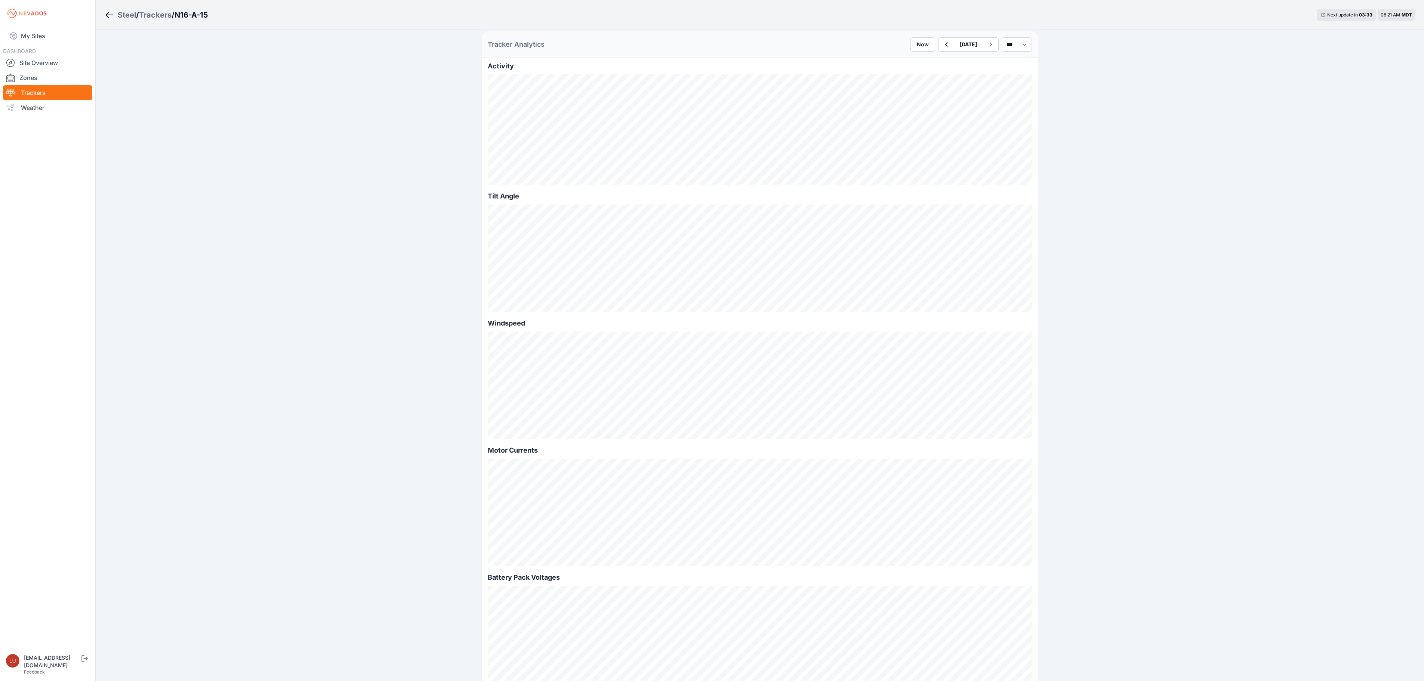
scroll to position [150, 0]
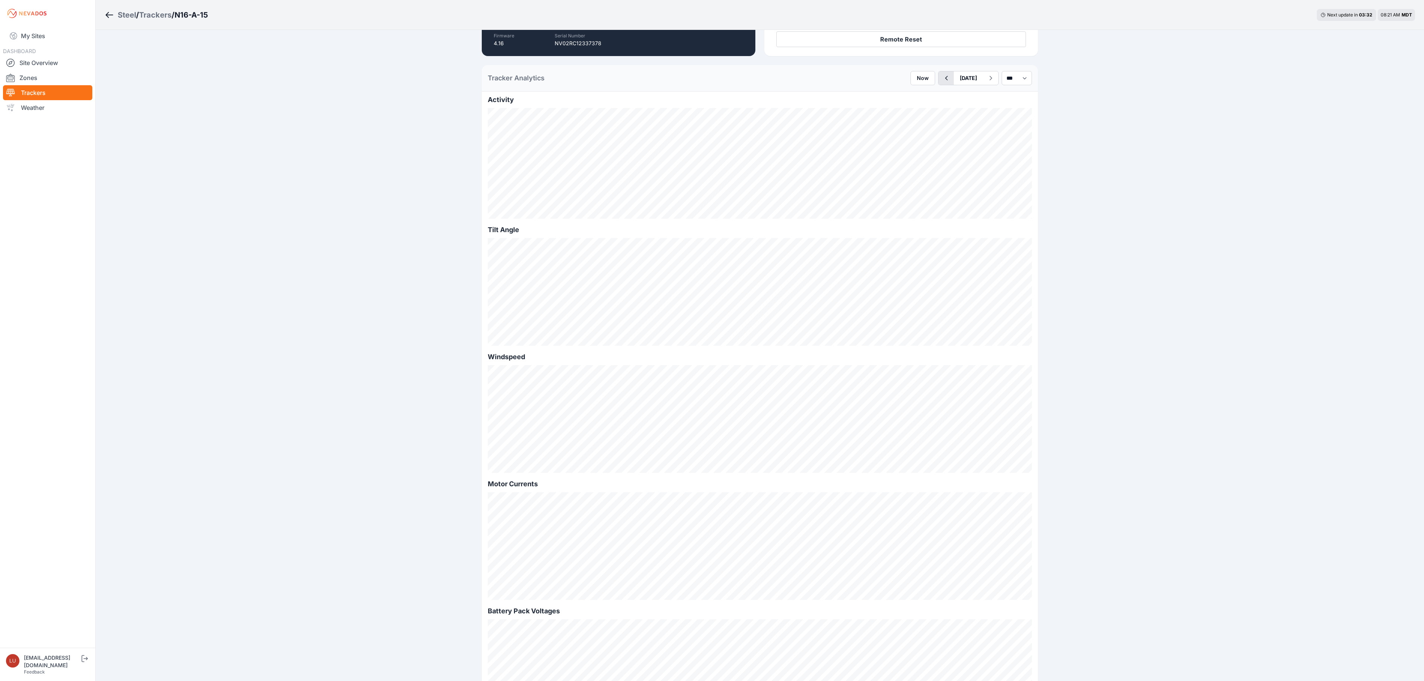
click at [942, 78] on icon "button" at bounding box center [946, 78] width 9 height 9
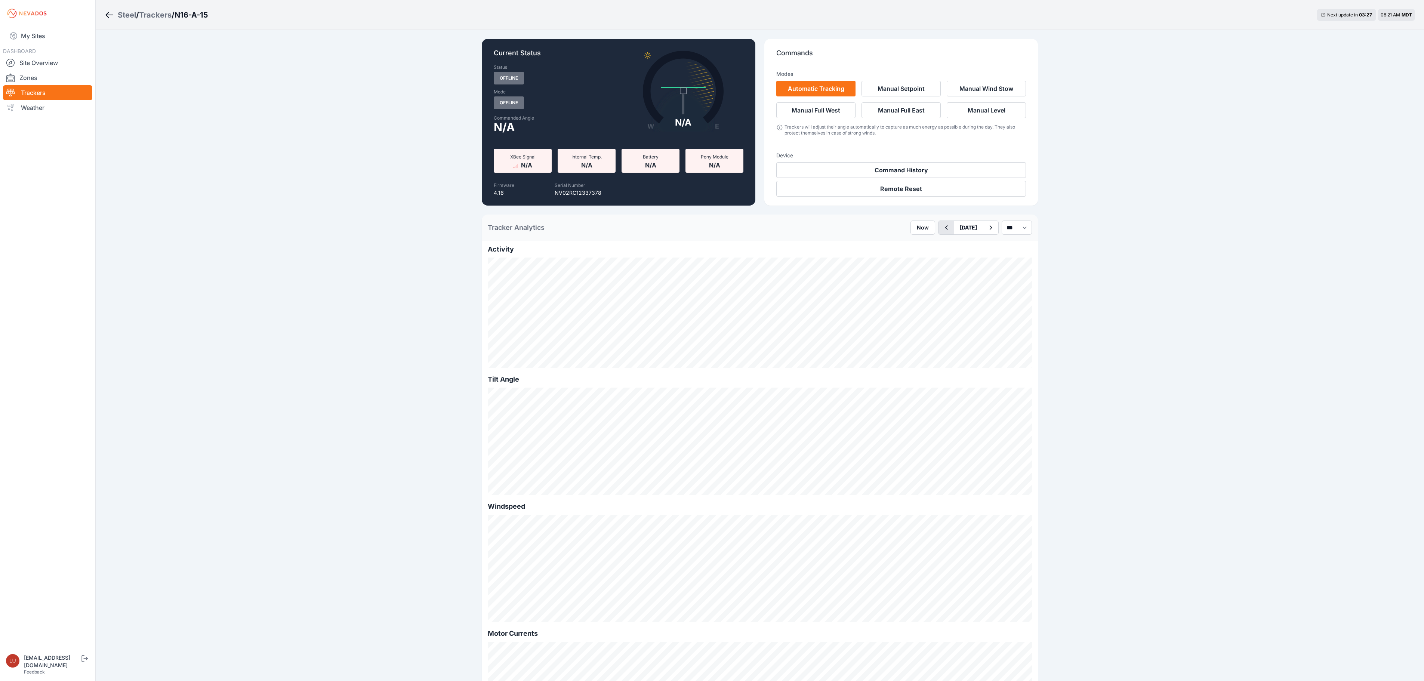
click at [942, 227] on icon "button" at bounding box center [946, 227] width 9 height 9
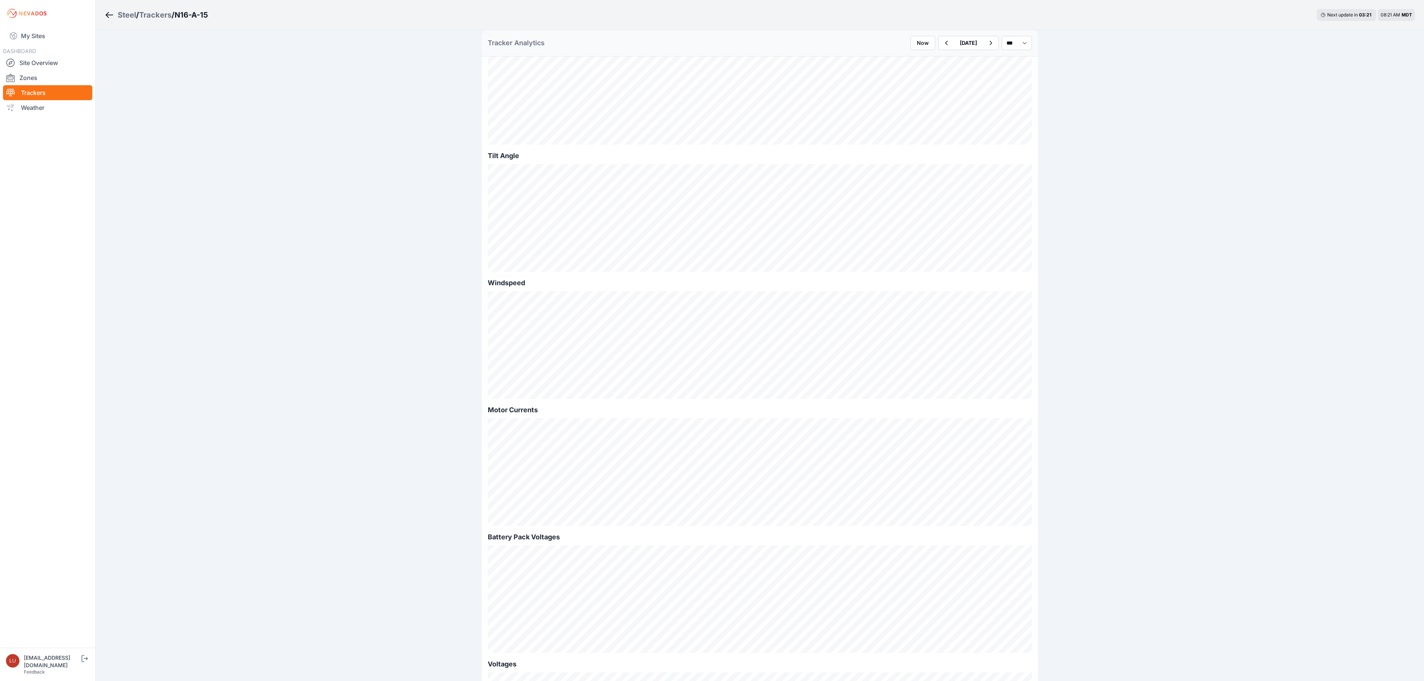
scroll to position [224, 0]
click at [939, 49] on button "button" at bounding box center [946, 42] width 15 height 13
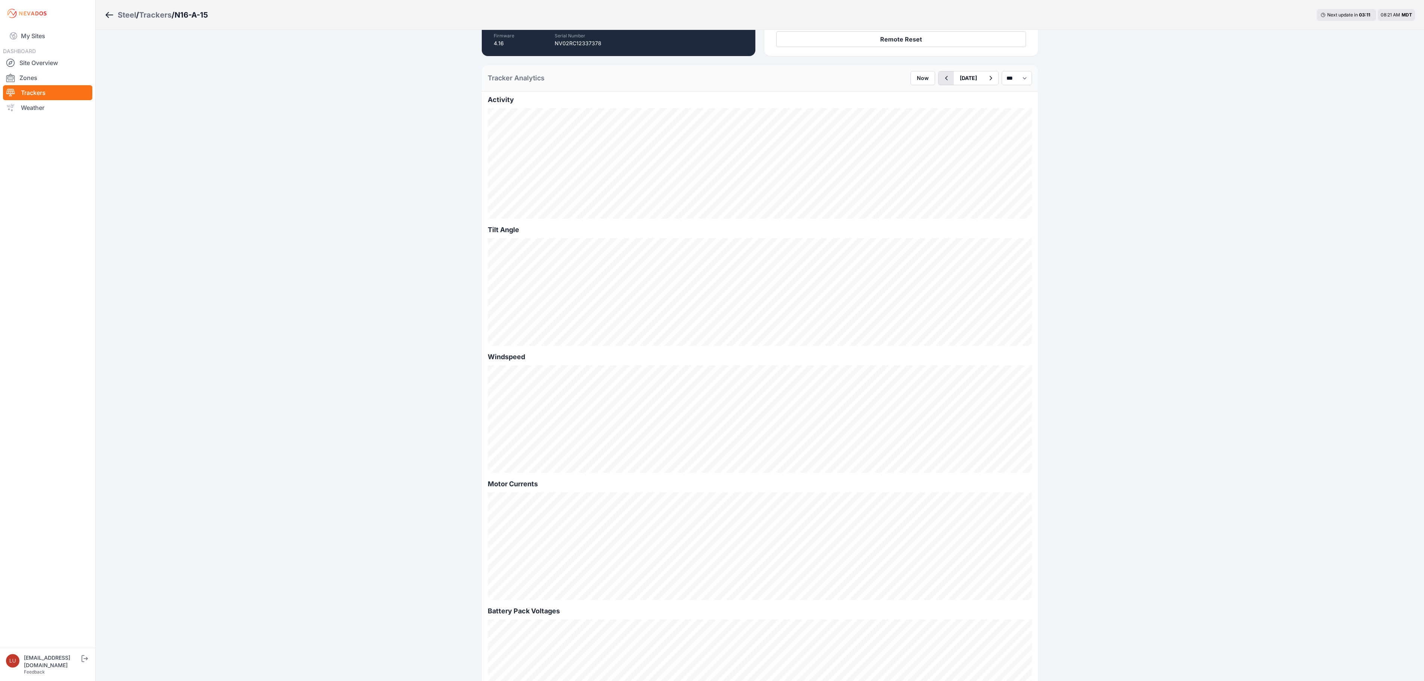
click at [939, 84] on button "button" at bounding box center [946, 77] width 15 height 13
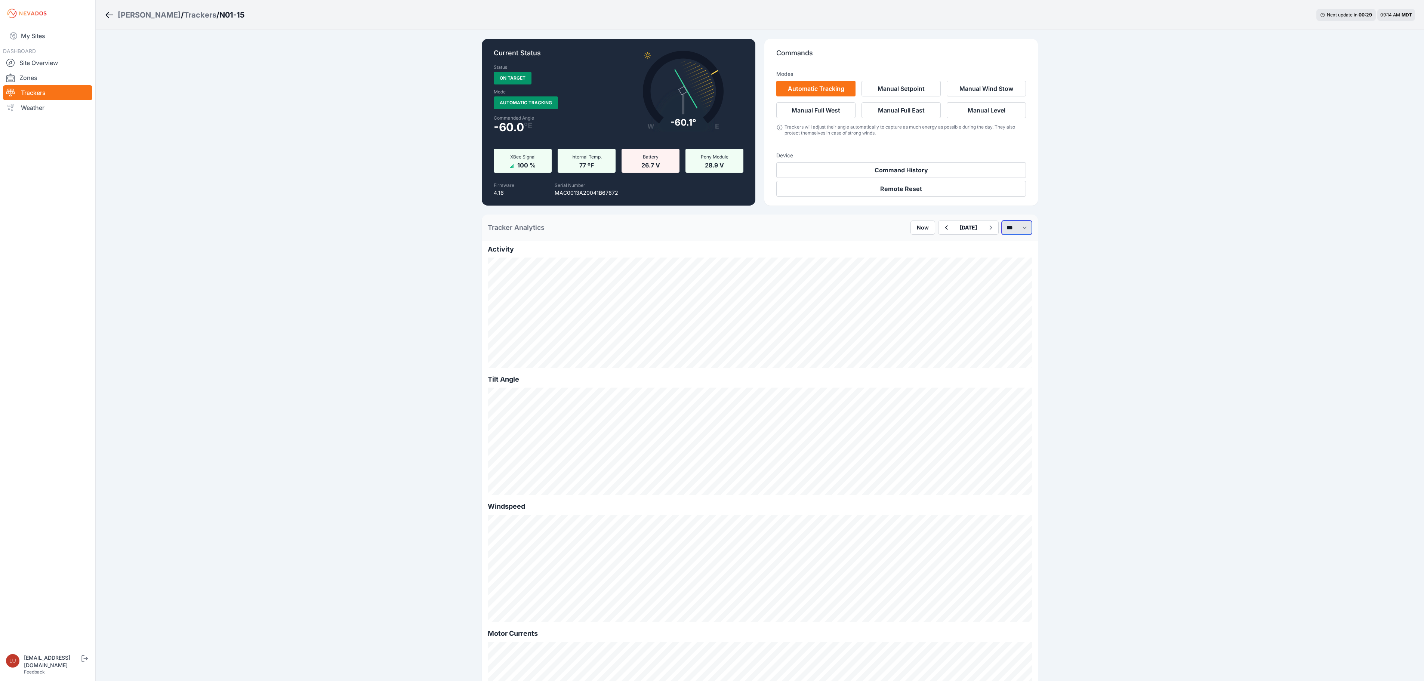
click at [1003, 230] on select "*** **** *****" at bounding box center [1017, 228] width 30 height 14
click at [1002, 221] on select "*** **** *****" at bounding box center [1017, 228] width 30 height 14
select select "******"
click at [917, 226] on button "button" at bounding box center [924, 227] width 15 height 13
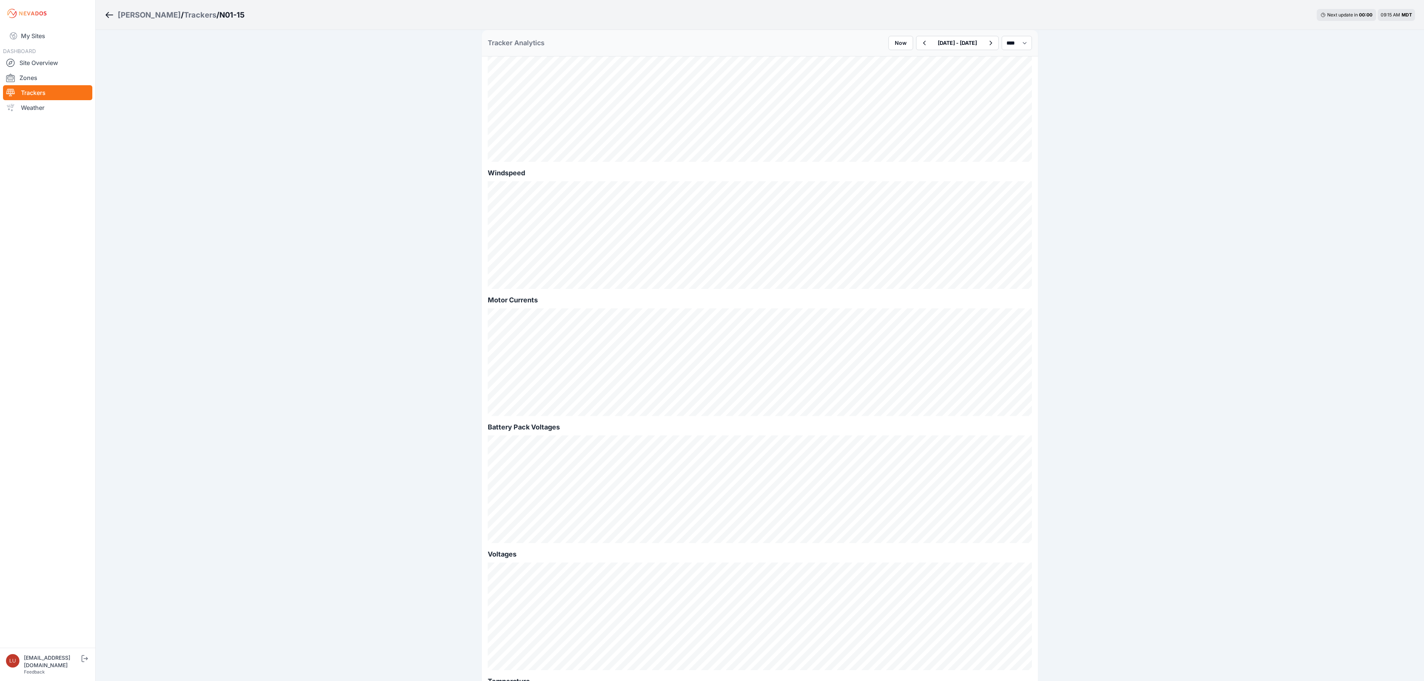
scroll to position [268, 0]
click at [990, 42] on icon "button" at bounding box center [991, 43] width 3 height 4
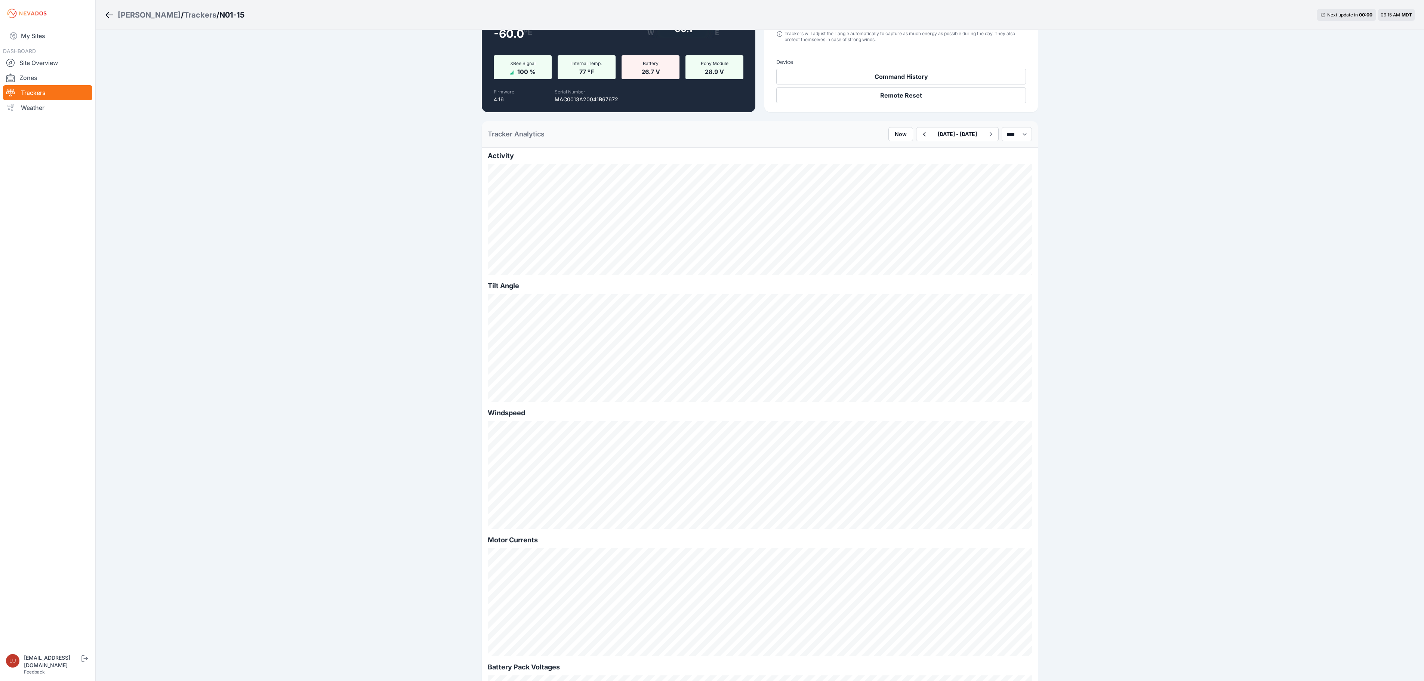
scroll to position [75, 0]
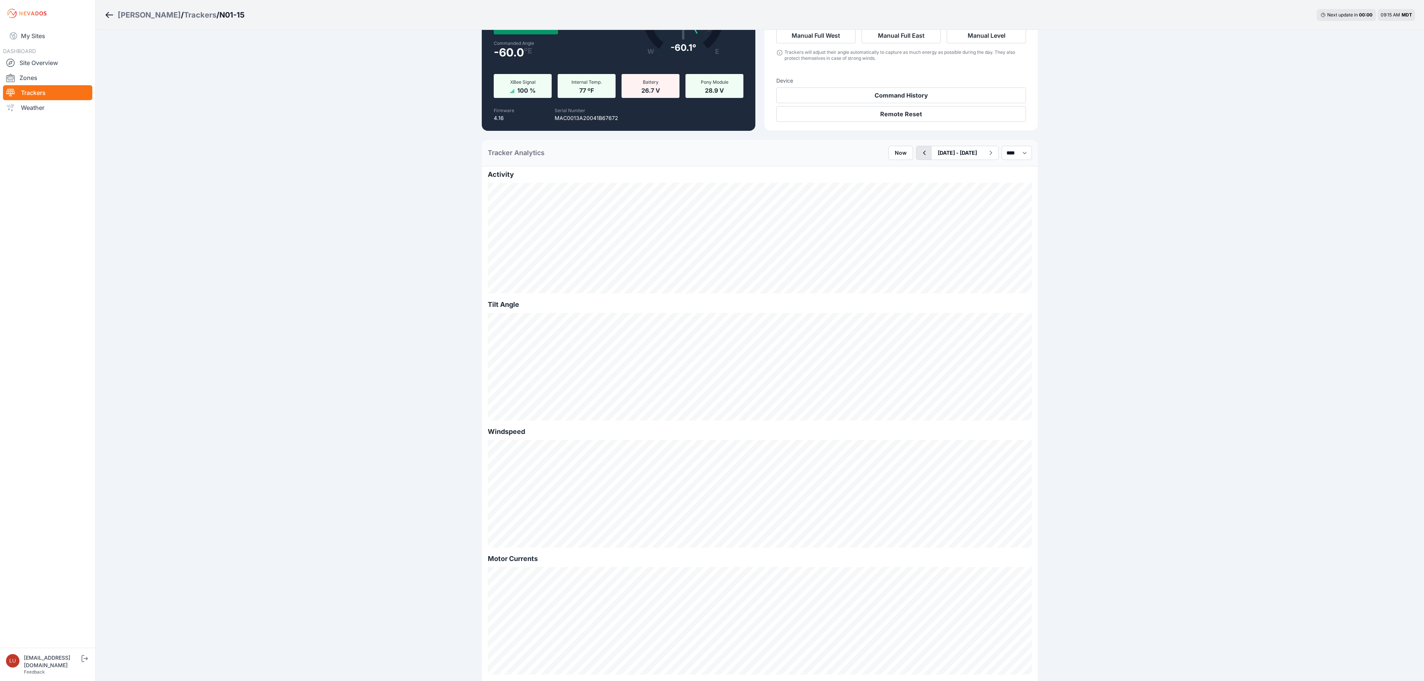
click at [920, 153] on icon "button" at bounding box center [924, 152] width 9 height 9
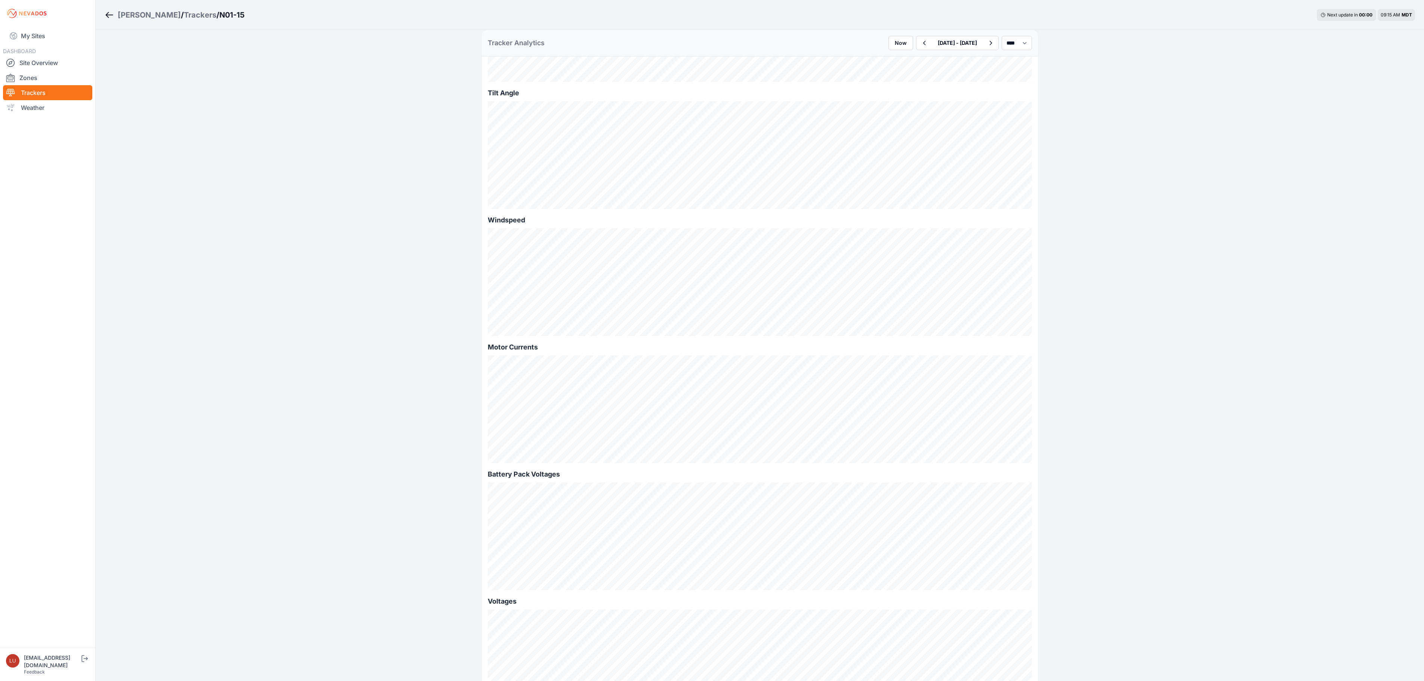
scroll to position [374, 0]
click at [942, 42] on icon "button" at bounding box center [946, 43] width 9 height 9
